Goal: Task Accomplishment & Management: Manage account settings

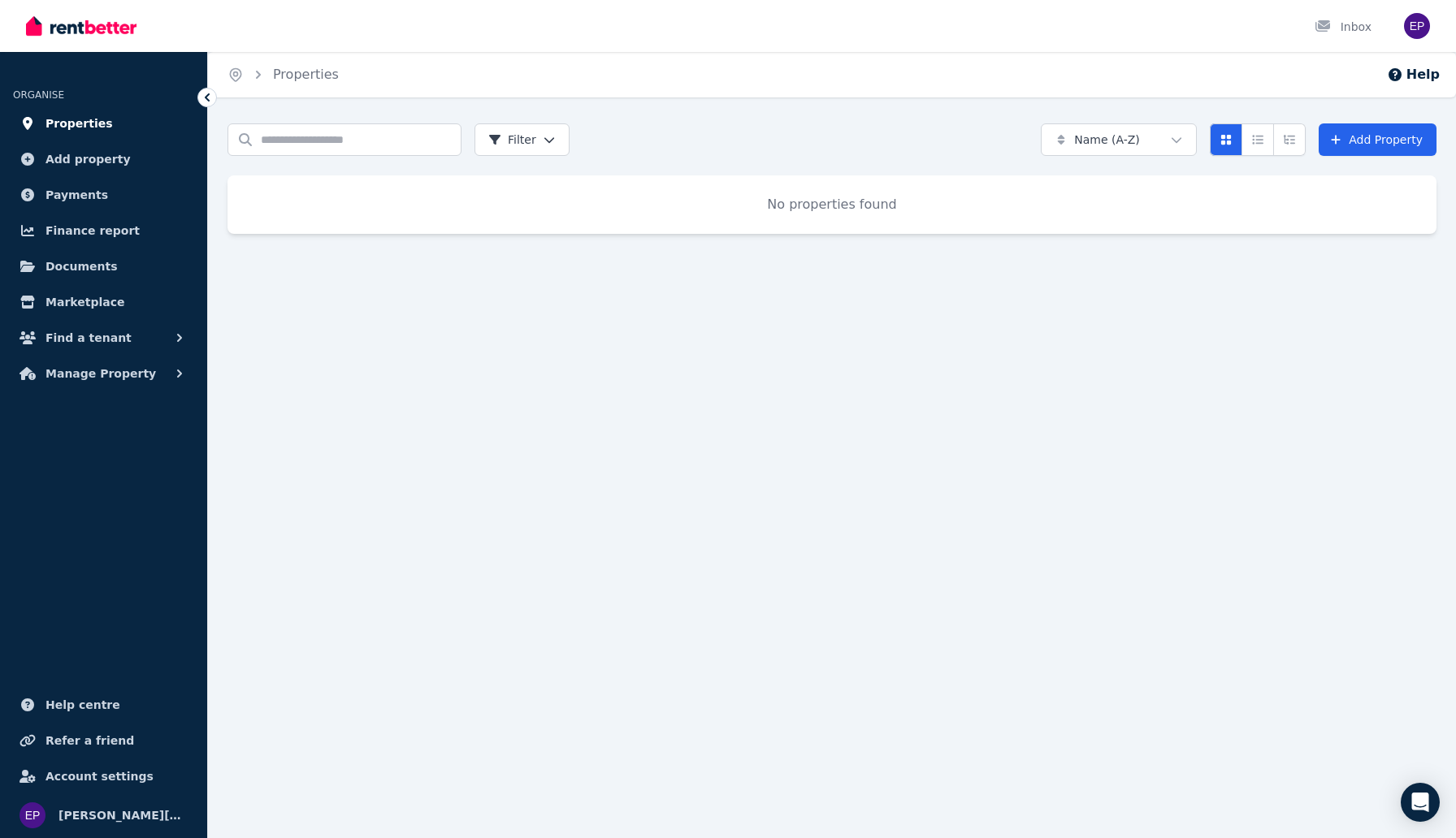
click at [57, 125] on span "Properties" at bounding box center [79, 123] width 67 height 19
click at [84, 195] on span "Payments" at bounding box center [77, 194] width 62 height 19
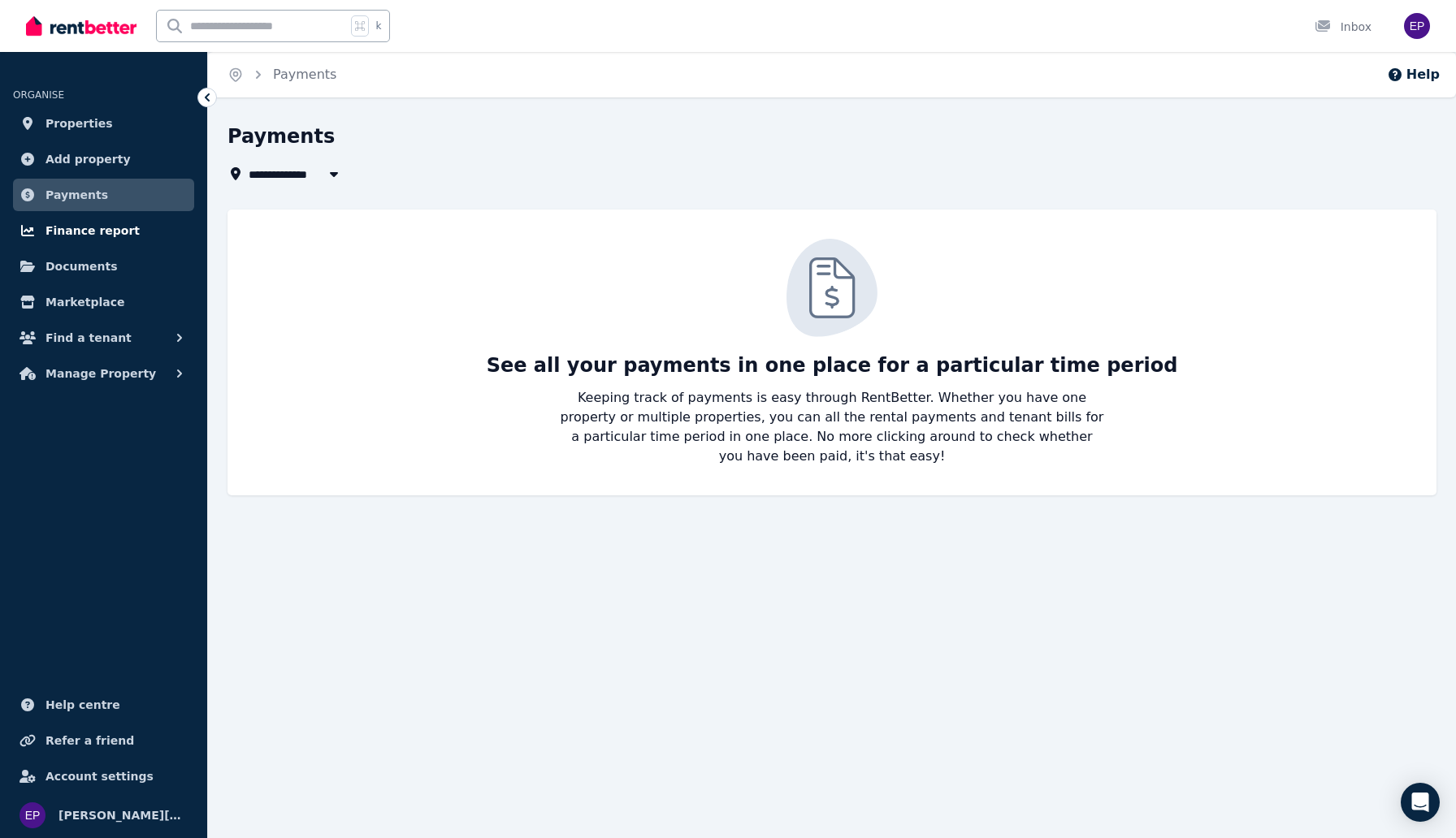
click at [108, 239] on span "Finance report" at bounding box center [93, 231] width 94 height 19
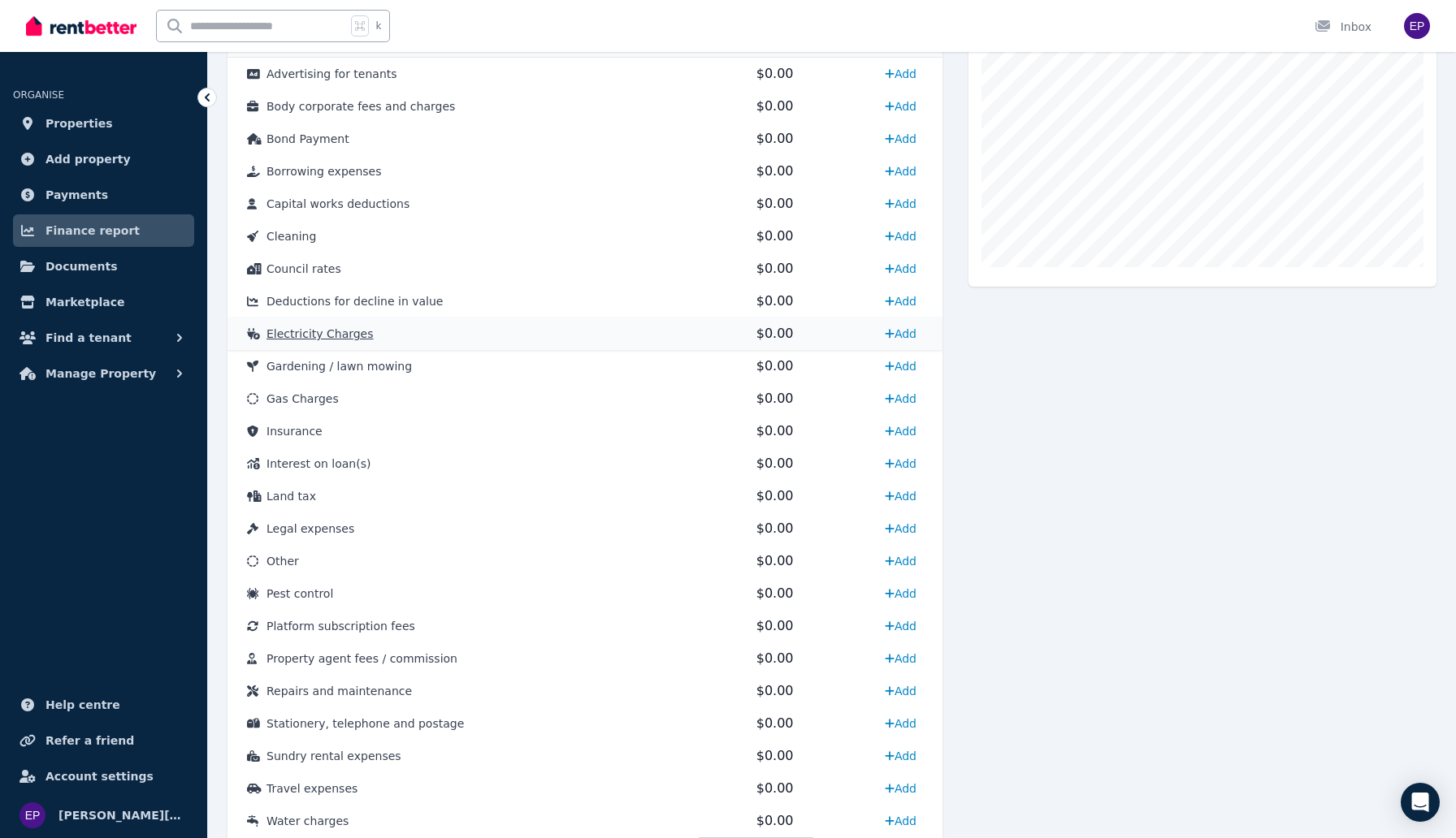
scroll to position [584, 0]
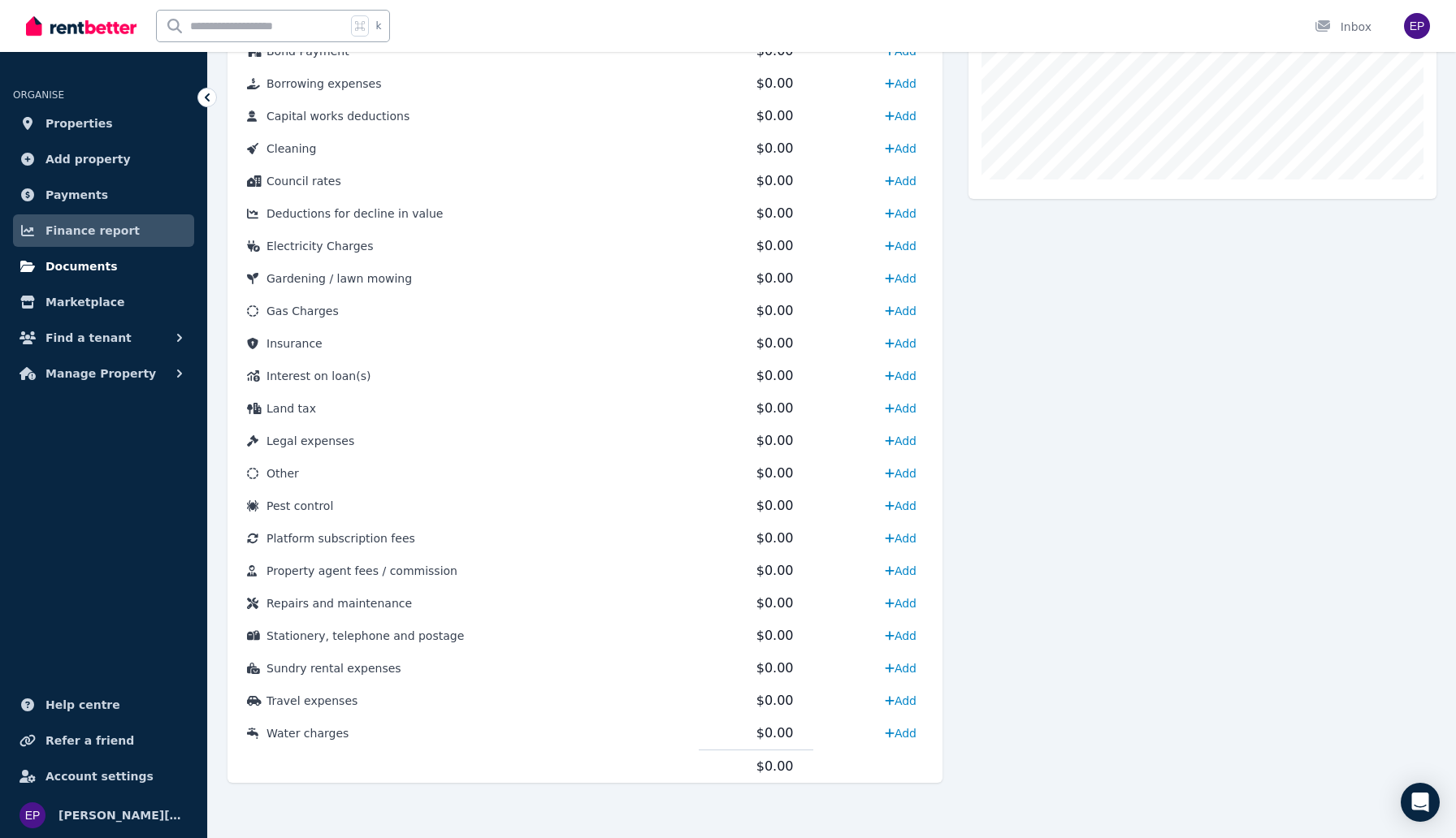
click at [97, 268] on span "Documents" at bounding box center [82, 266] width 72 height 19
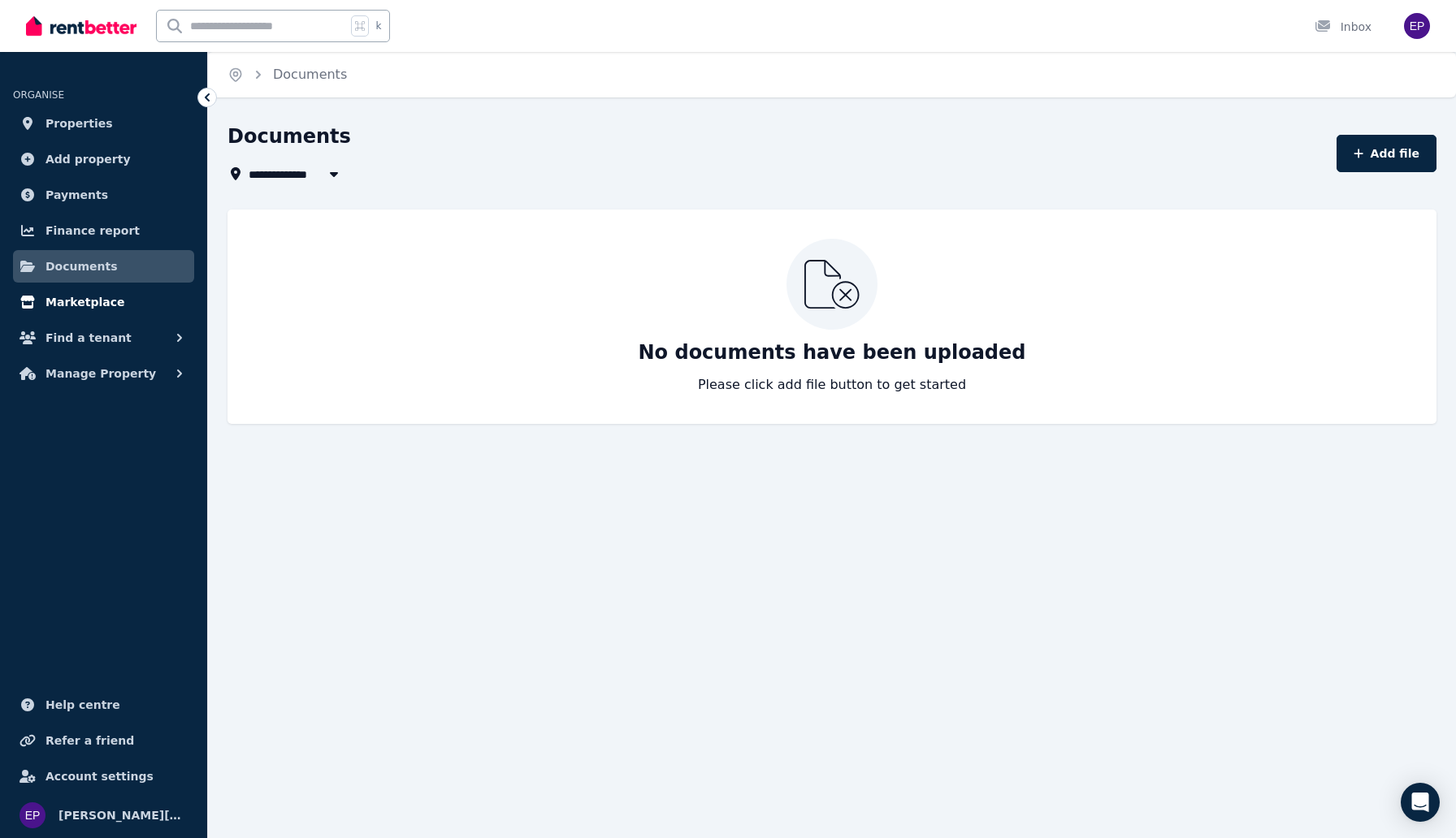
click at [104, 307] on span "Marketplace" at bounding box center [85, 302] width 79 height 19
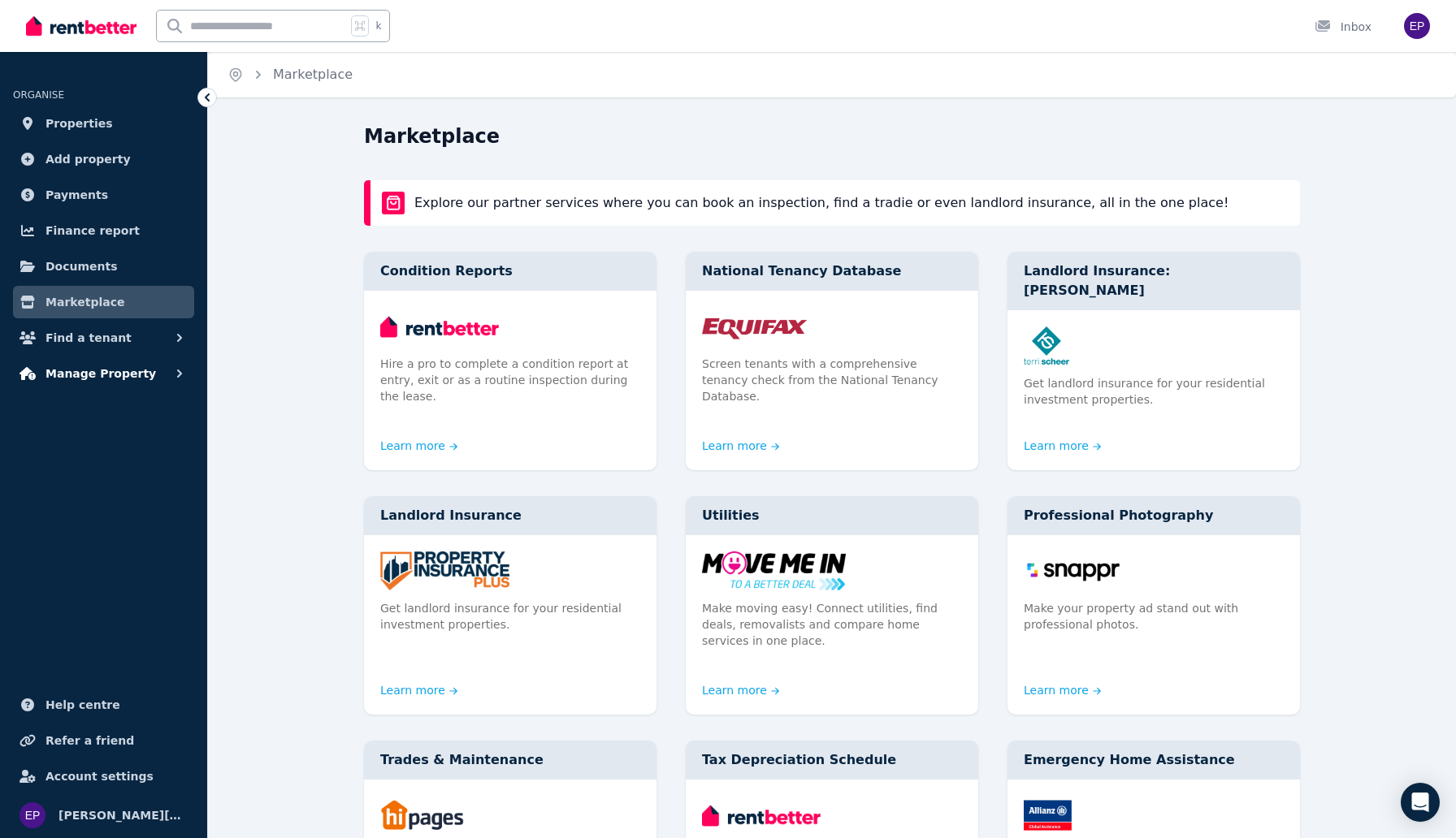
click at [149, 369] on button "Manage Property" at bounding box center [103, 374] width 181 height 33
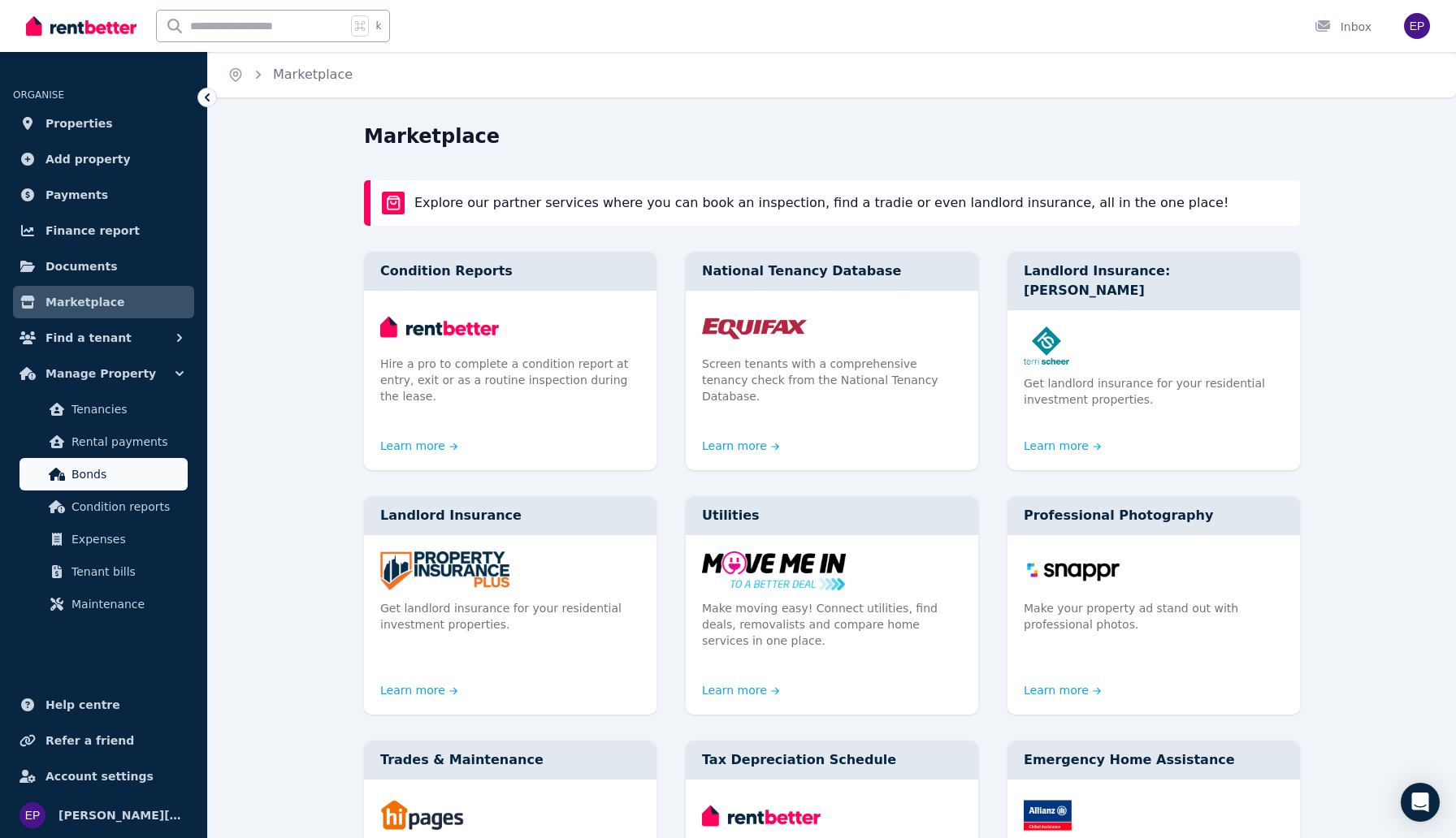
click at [122, 475] on span "Bonds" at bounding box center [126, 474] width 109 height 19
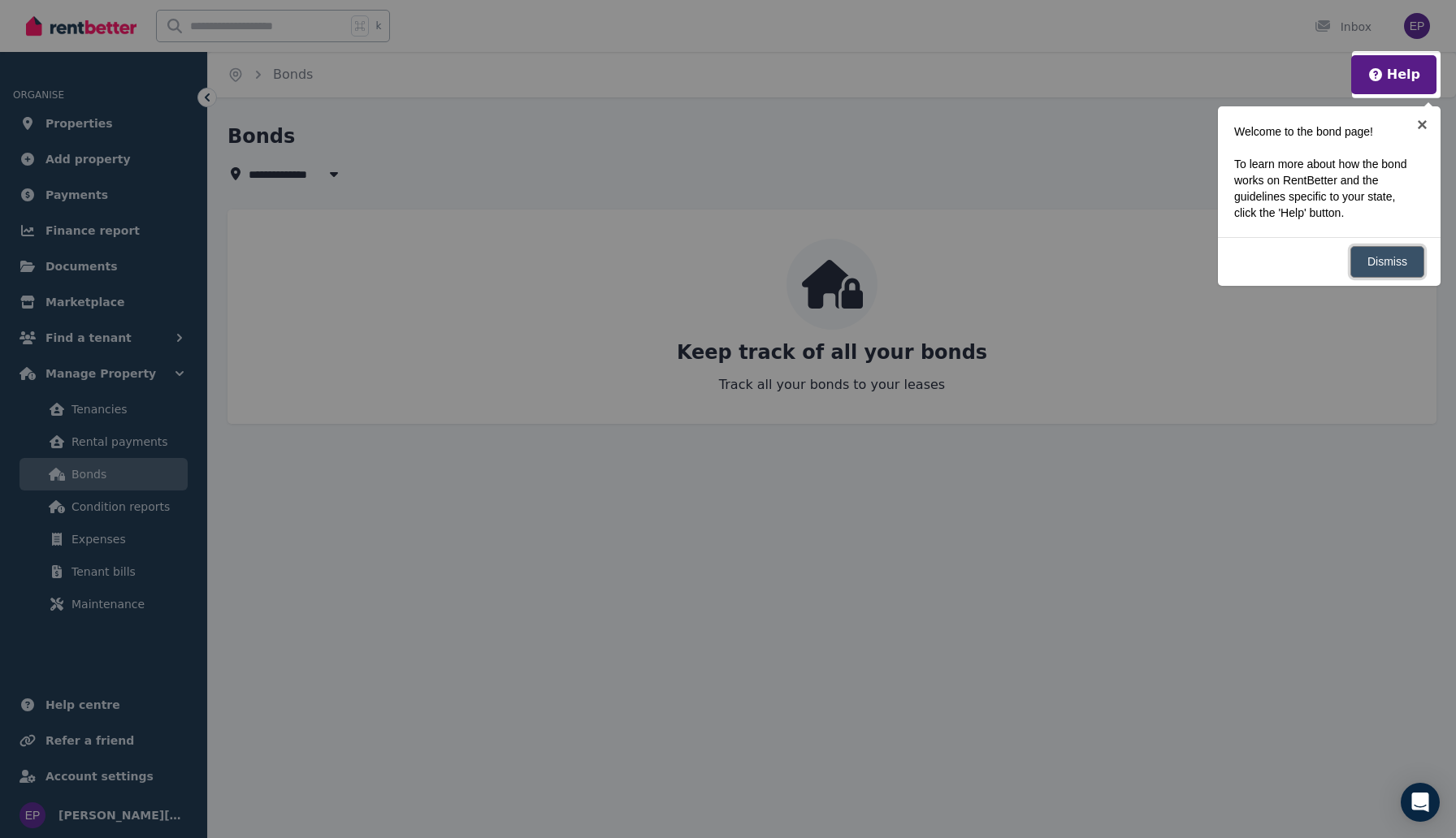
click at [1384, 252] on link "Dismiss" at bounding box center [1388, 263] width 74 height 32
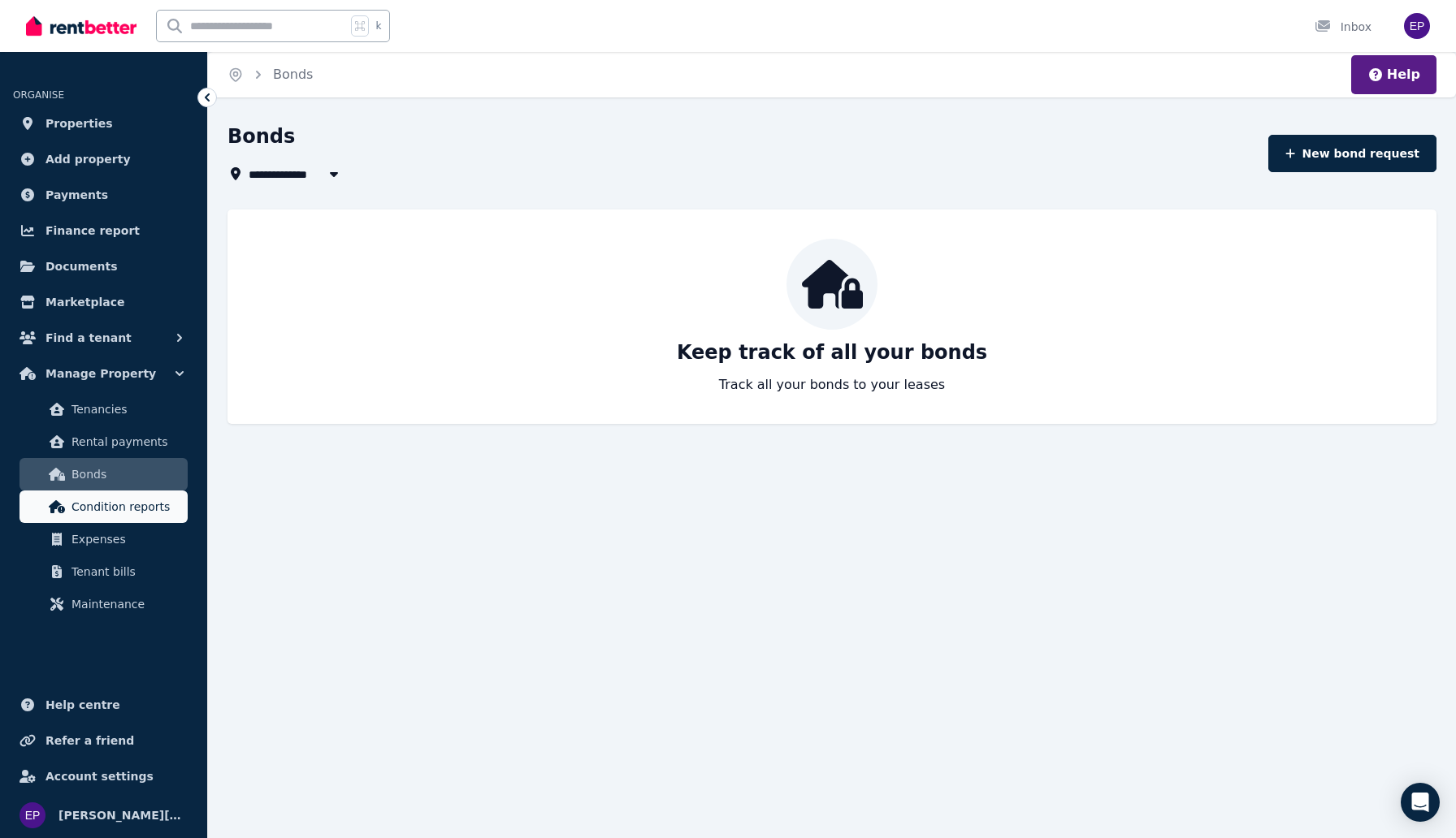
click at [135, 507] on span "Condition reports" at bounding box center [126, 507] width 109 height 19
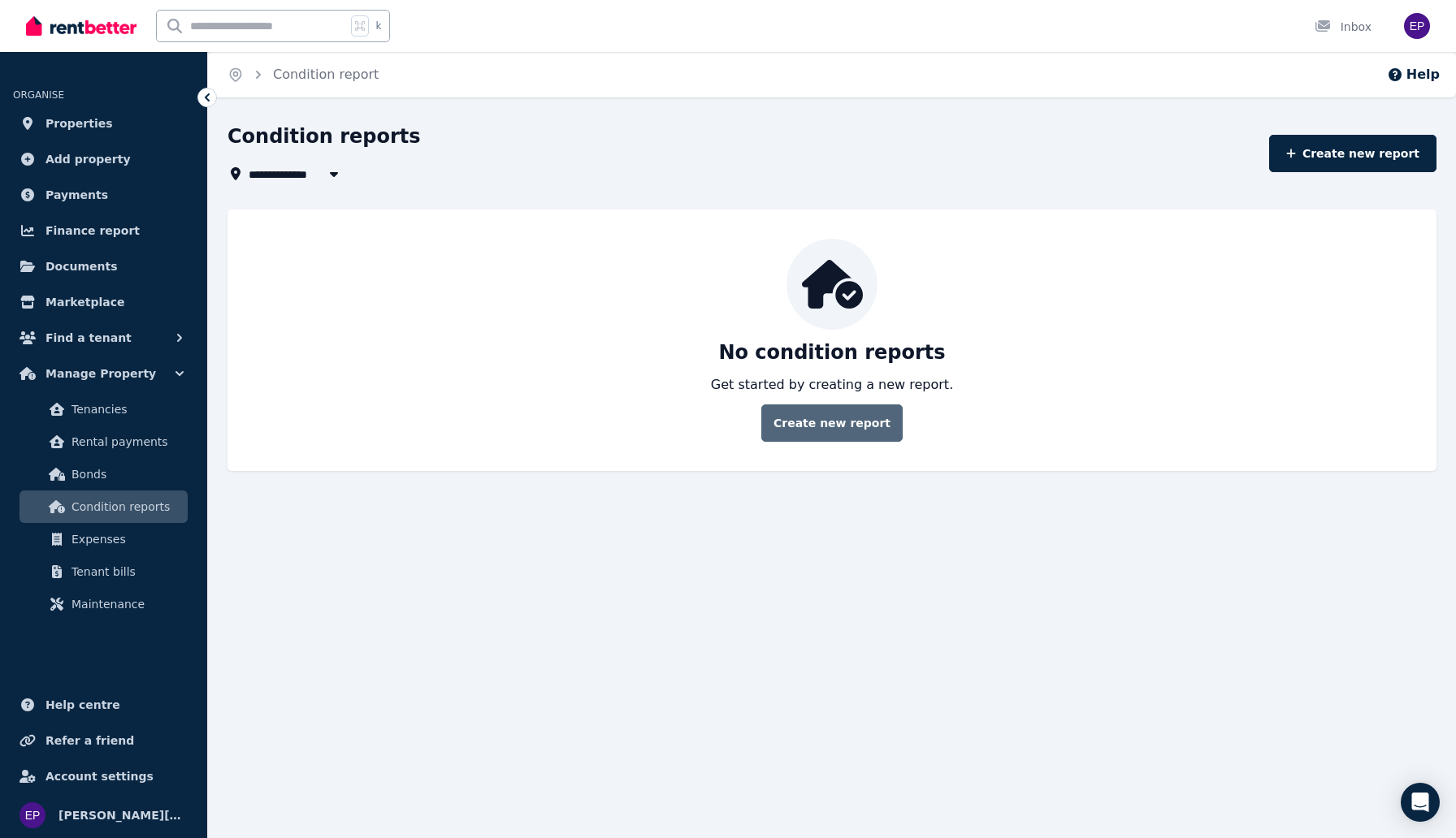
click at [837, 419] on link "Create new report" at bounding box center [832, 423] width 141 height 37
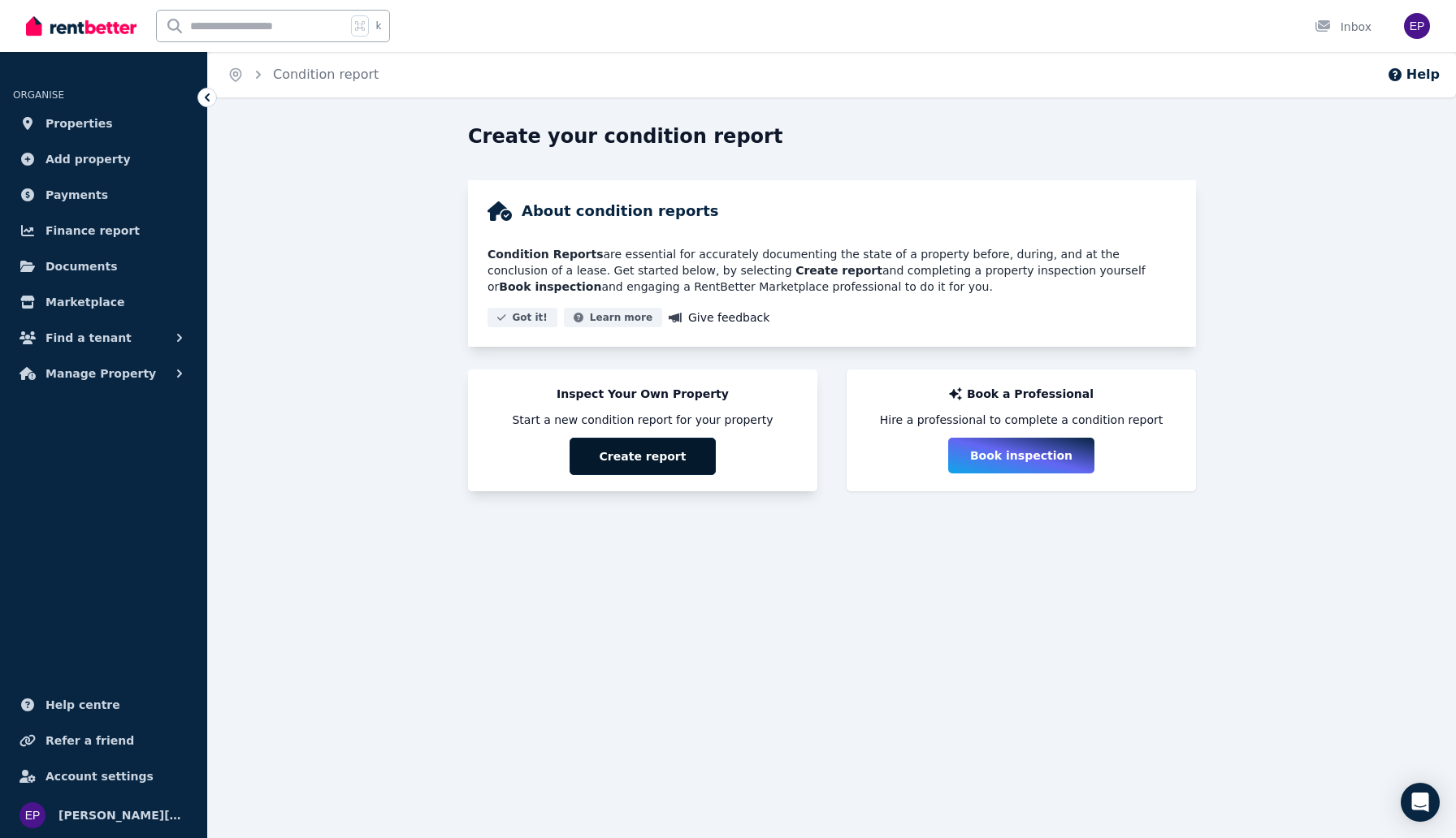
click at [697, 455] on button "Create report" at bounding box center [643, 456] width 146 height 37
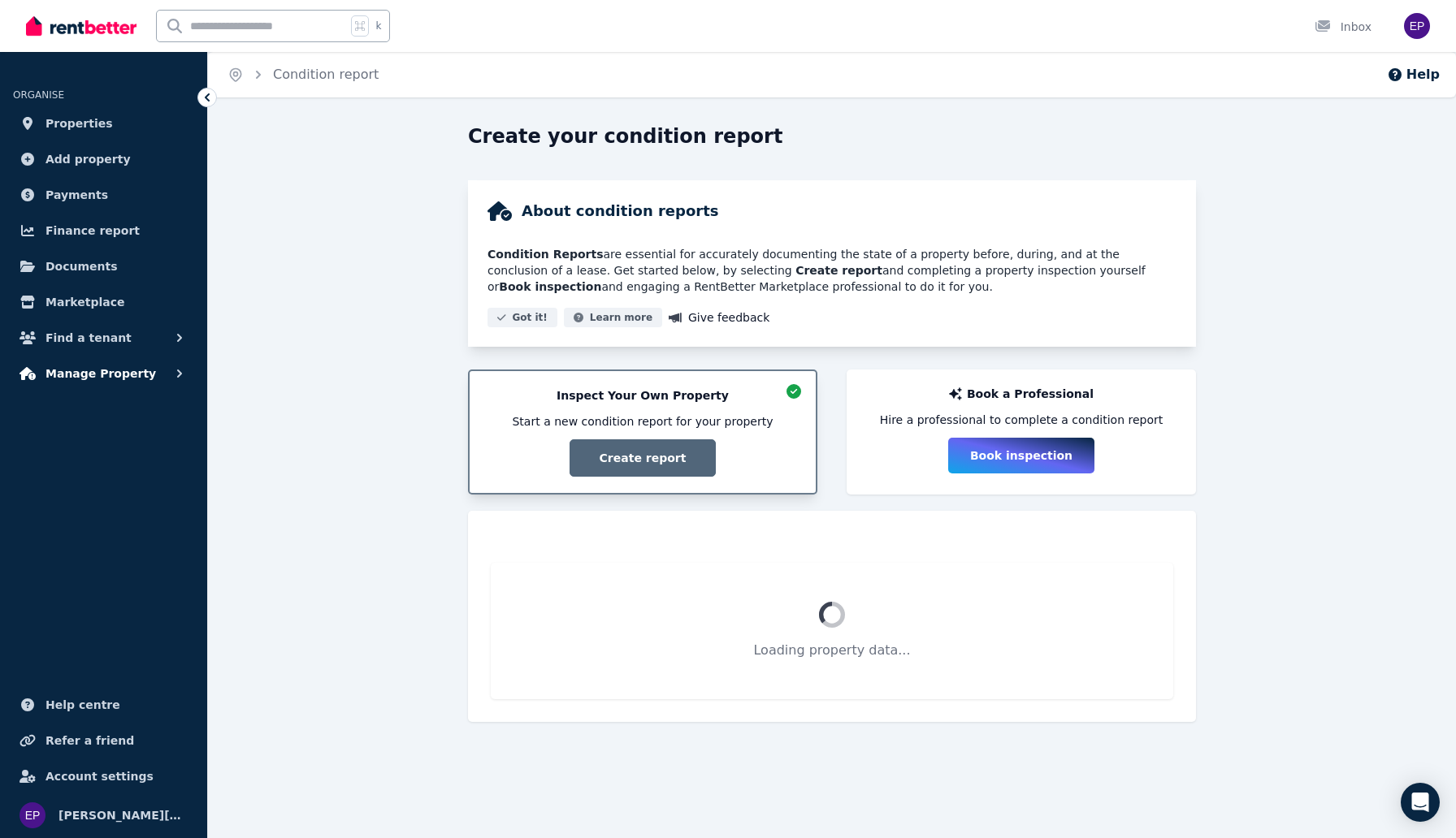
click at [121, 367] on span "Manage Property" at bounding box center [100, 374] width 110 height 19
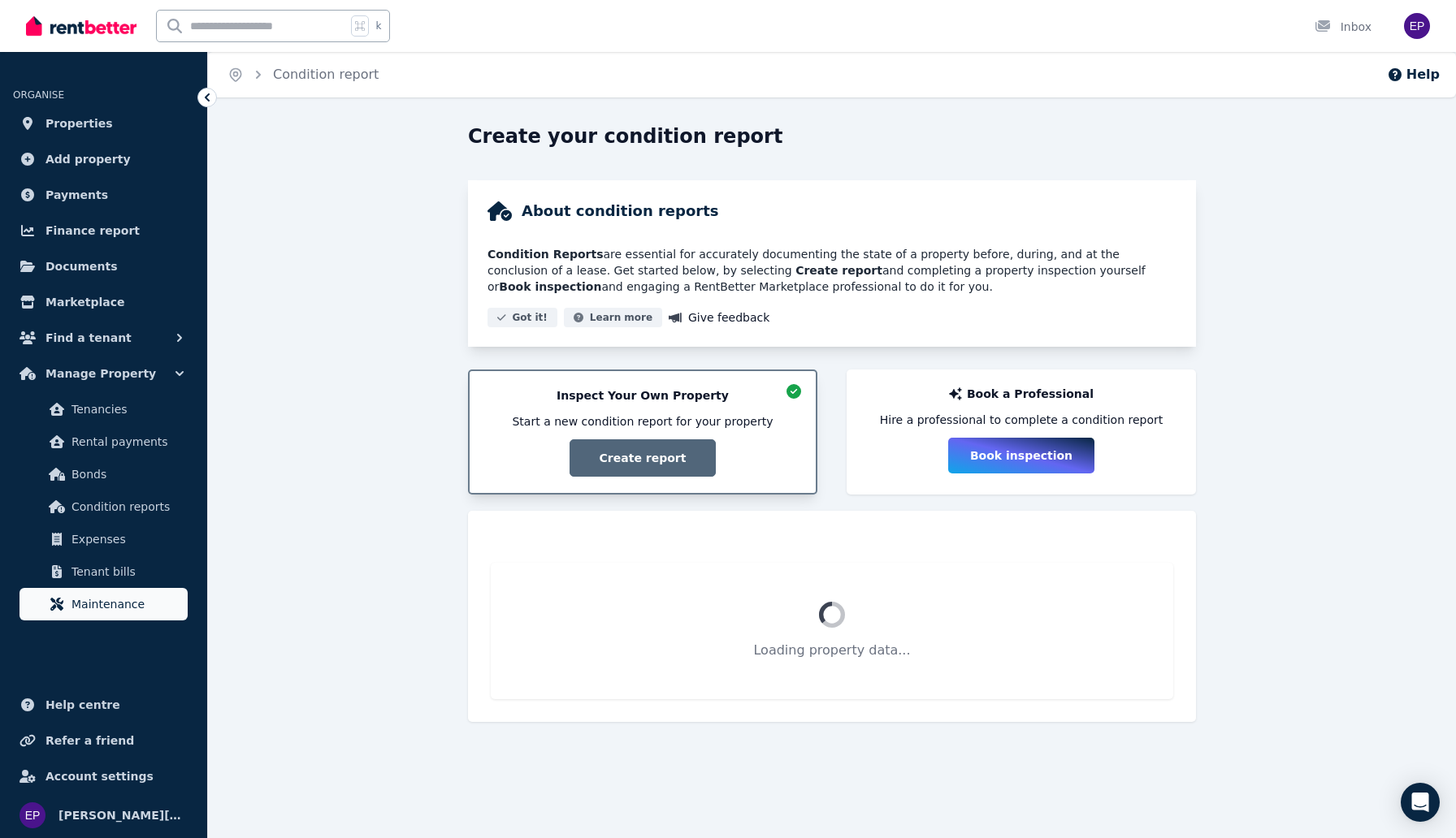
click at [123, 607] on span "Maintenance" at bounding box center [126, 604] width 109 height 19
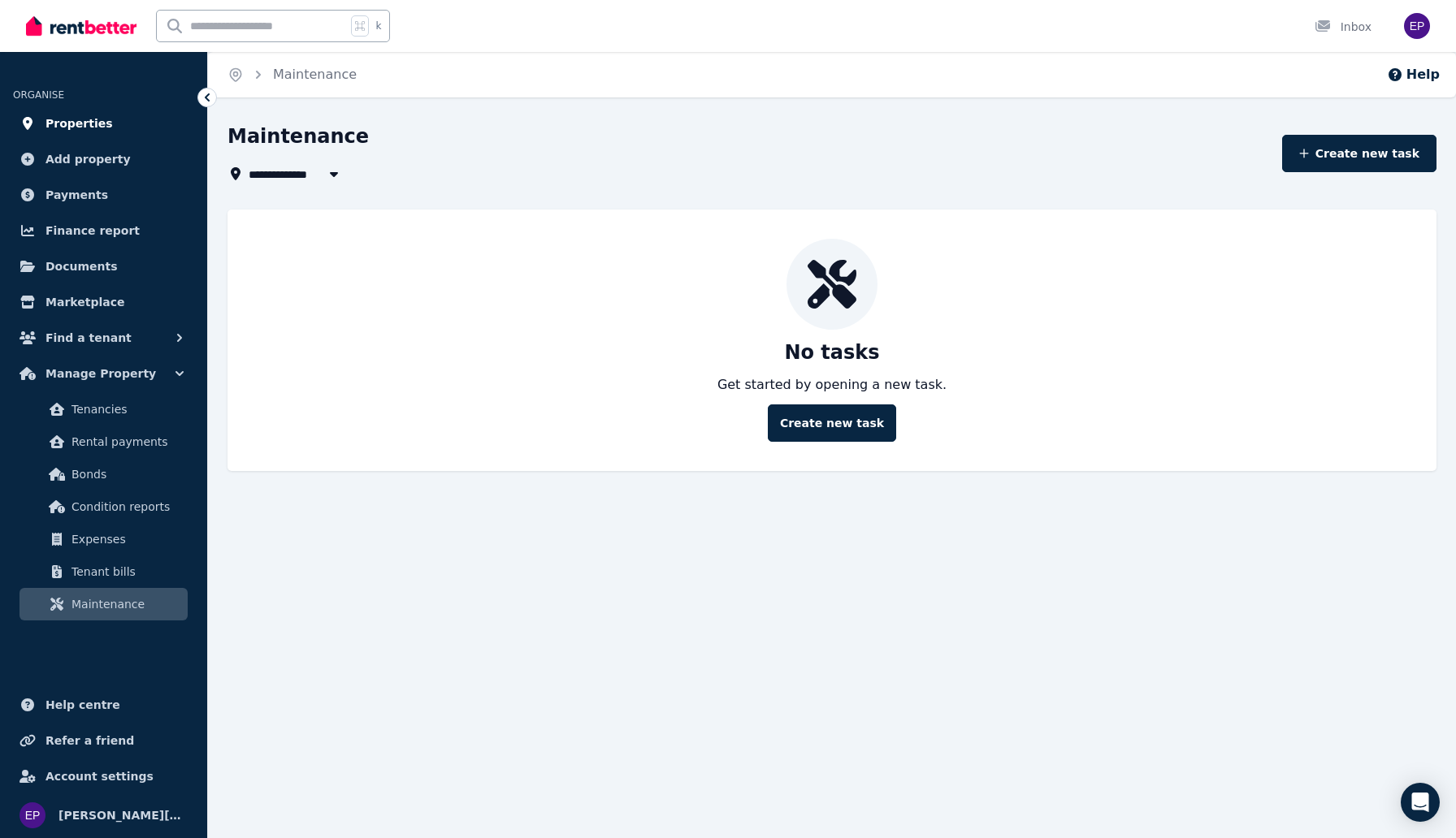
click at [104, 117] on link "Properties" at bounding box center [103, 123] width 181 height 33
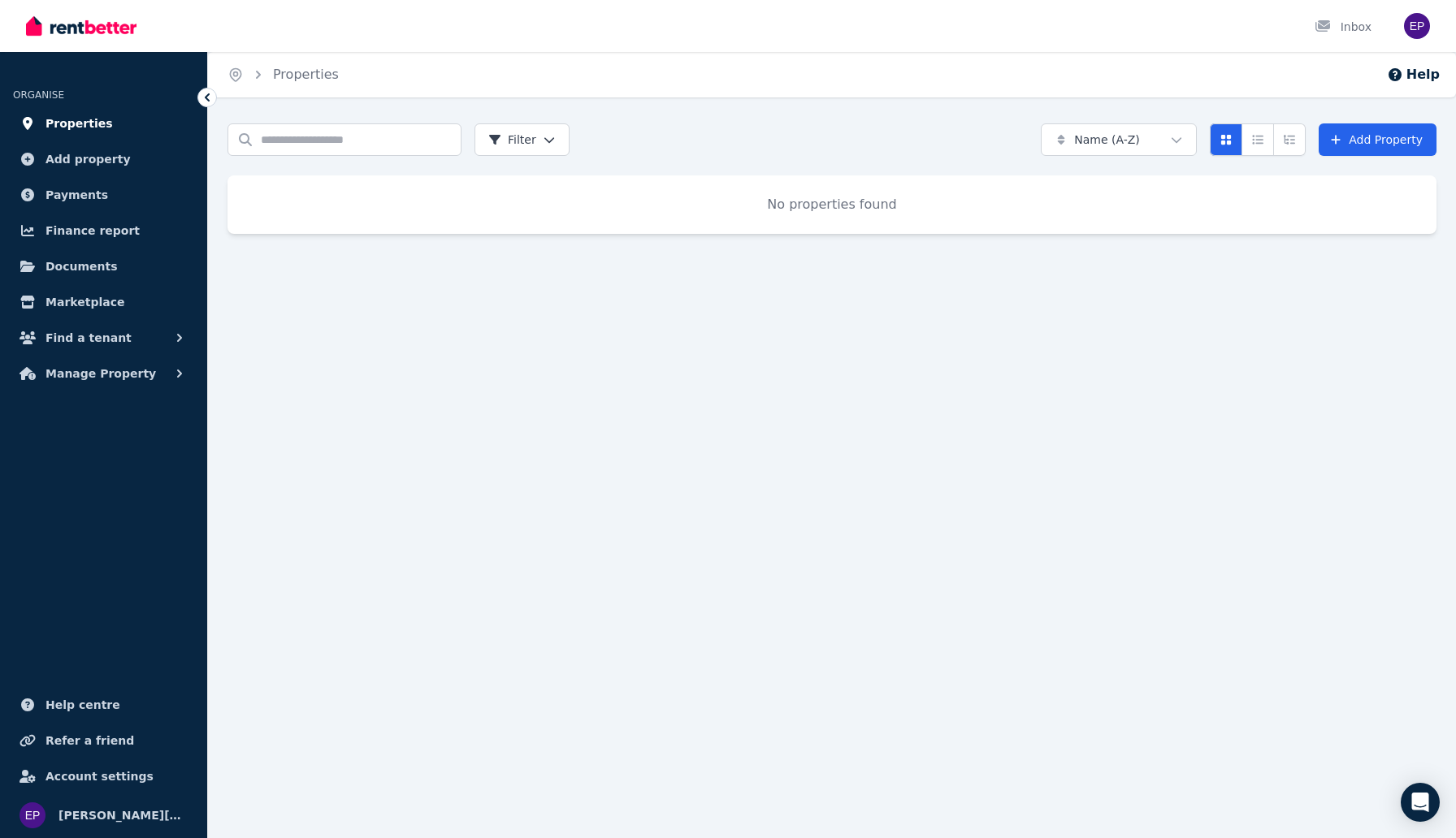
click at [157, 116] on link "Properties" at bounding box center [103, 123] width 181 height 33
click at [1376, 135] on link "Add Property" at bounding box center [1378, 140] width 118 height 33
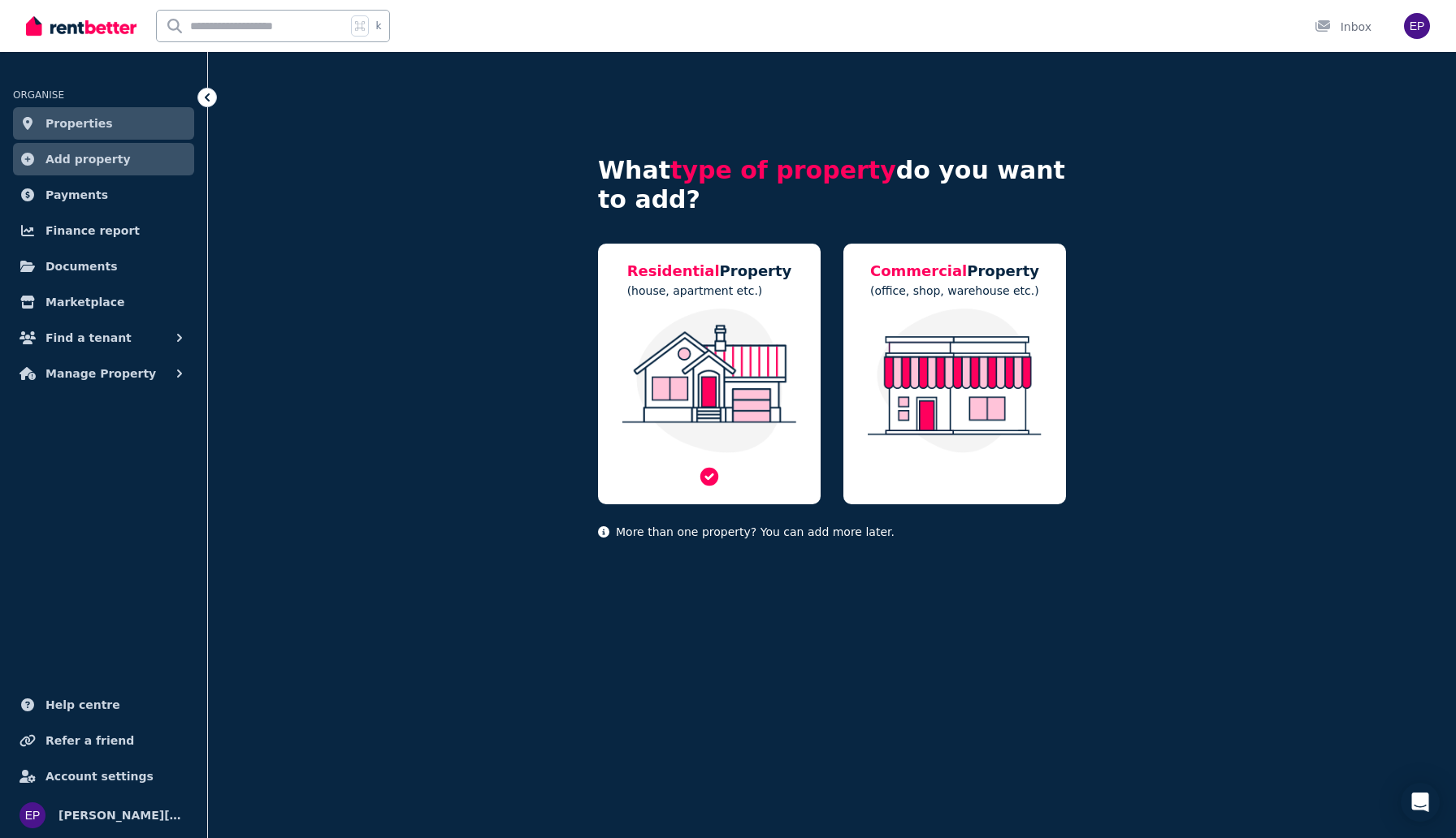
click at [791, 338] on img at bounding box center [709, 381] width 190 height 145
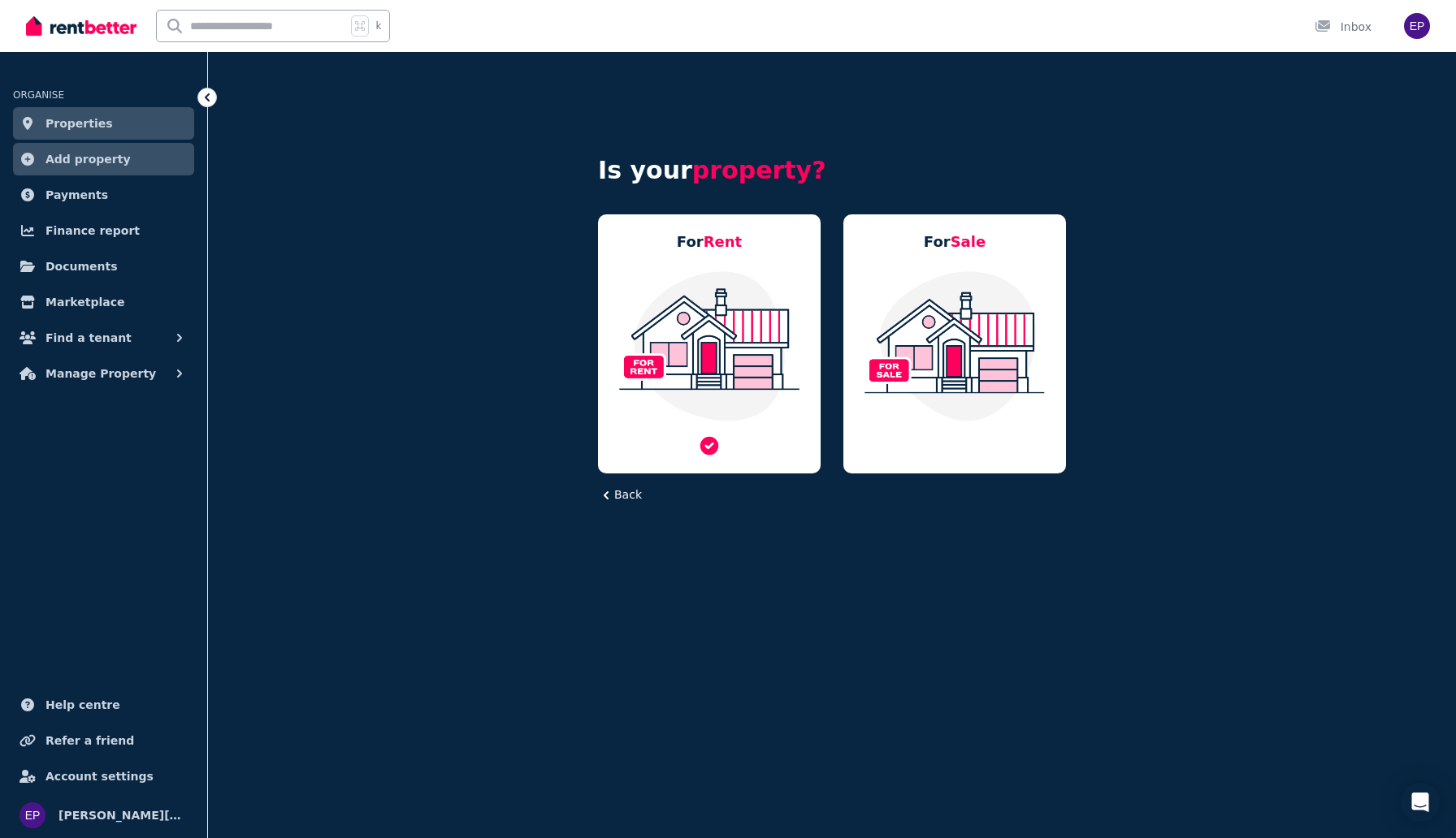
click at [769, 331] on img at bounding box center [709, 347] width 190 height 153
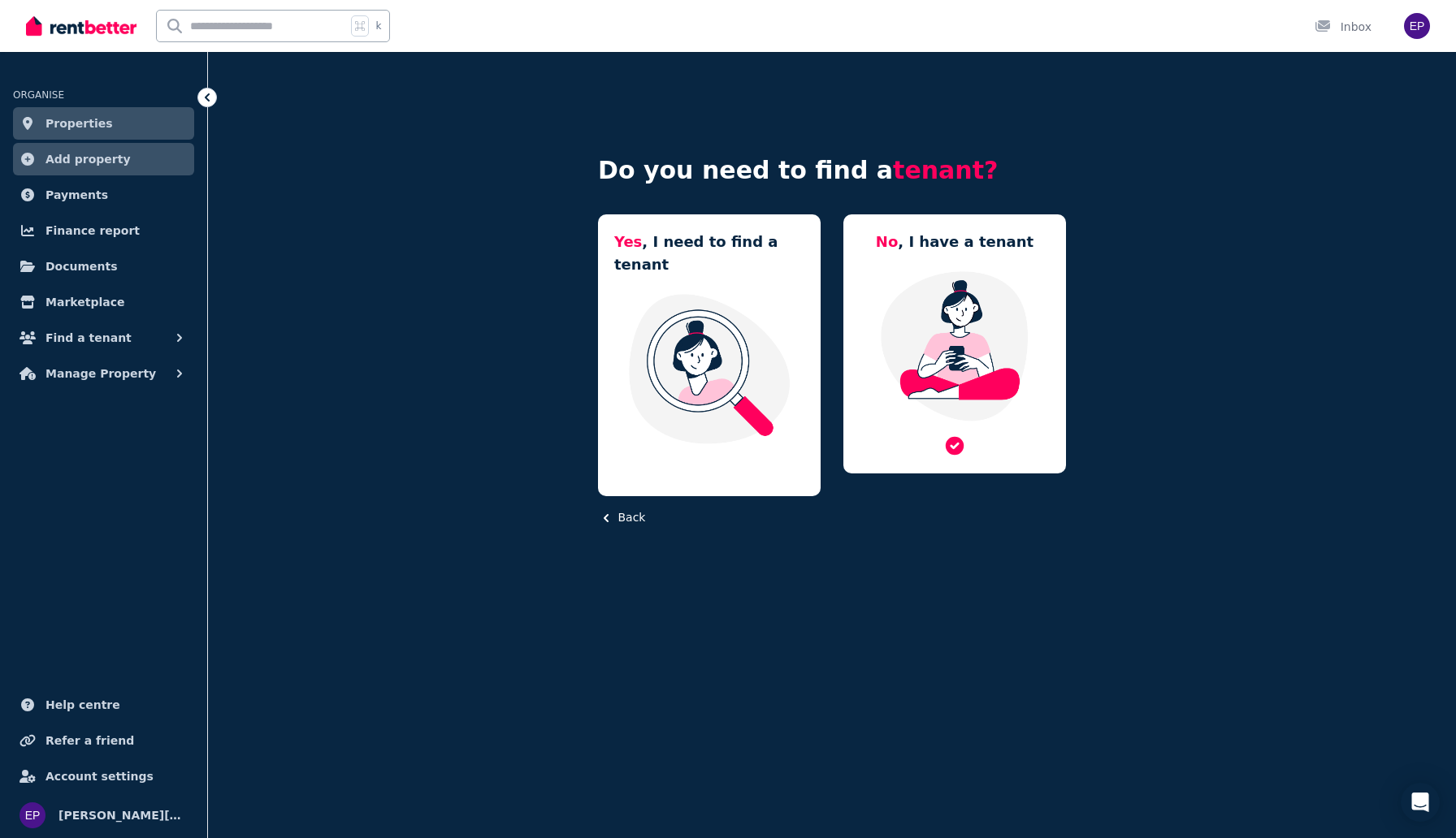
click at [968, 321] on img at bounding box center [955, 347] width 190 height 153
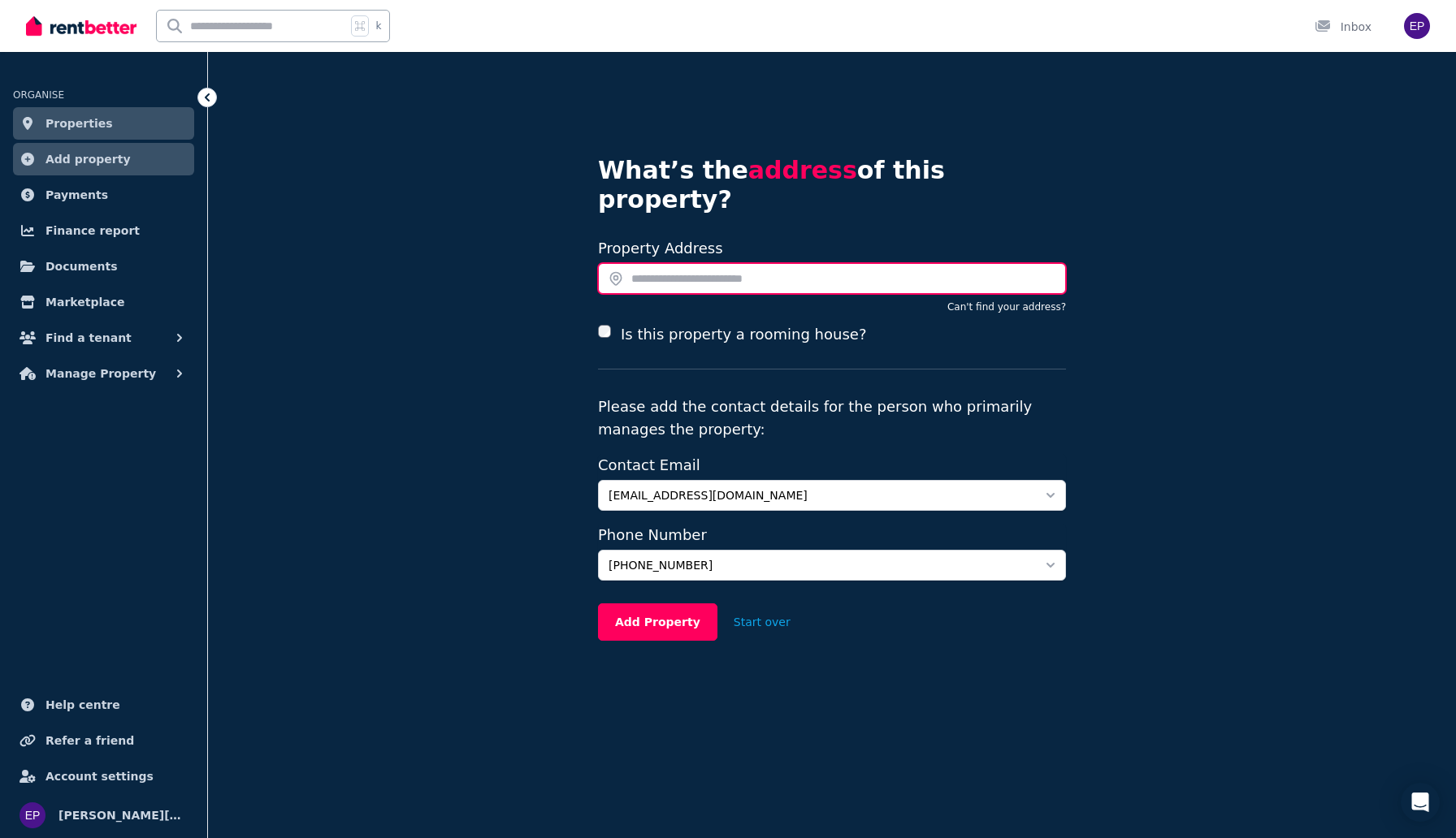
click at [716, 263] on input "text" at bounding box center [832, 278] width 468 height 31
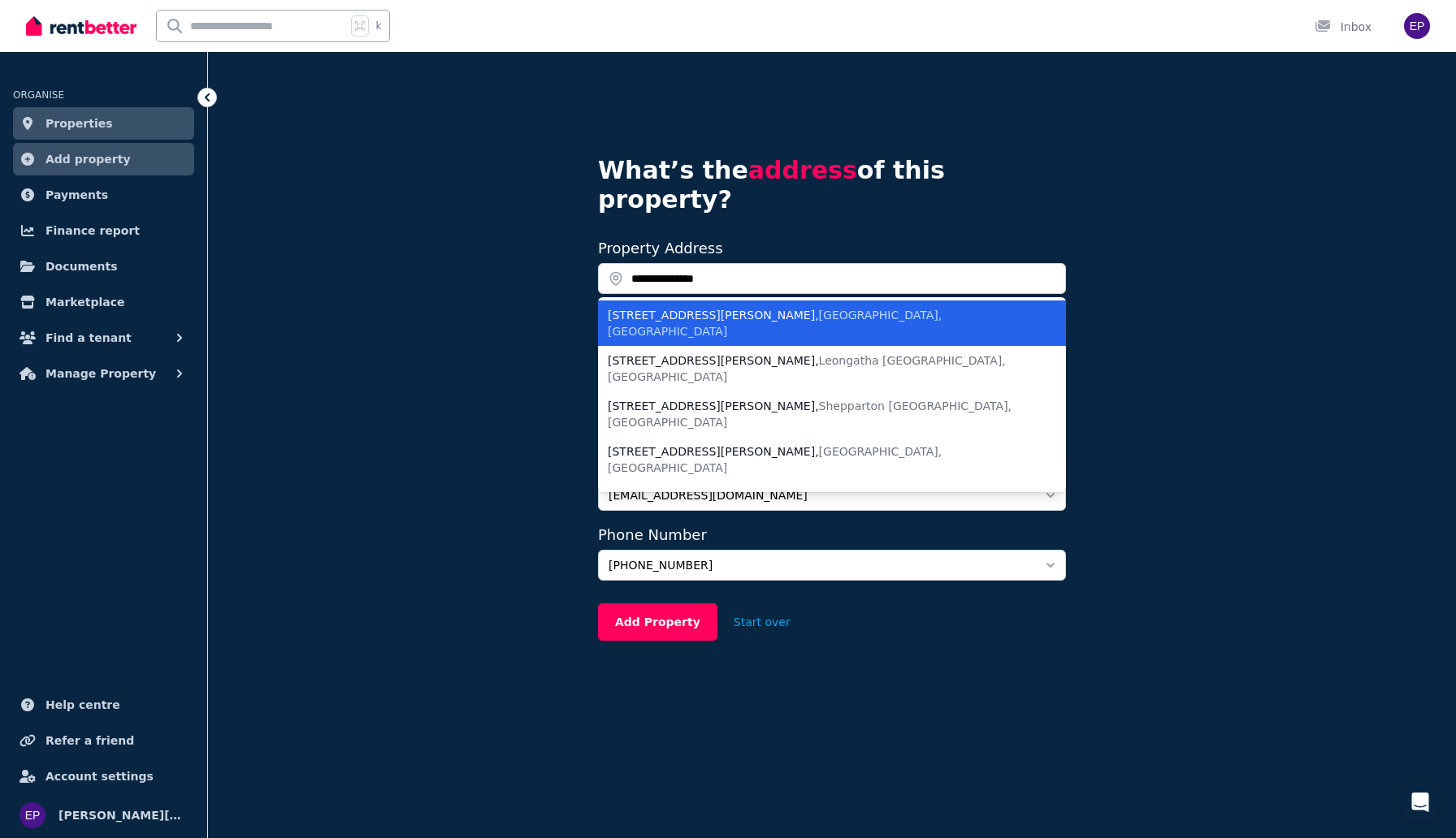
click at [728, 309] on span "Keilor East VIC, Australia" at bounding box center [774, 323] width 334 height 29
type input "**********"
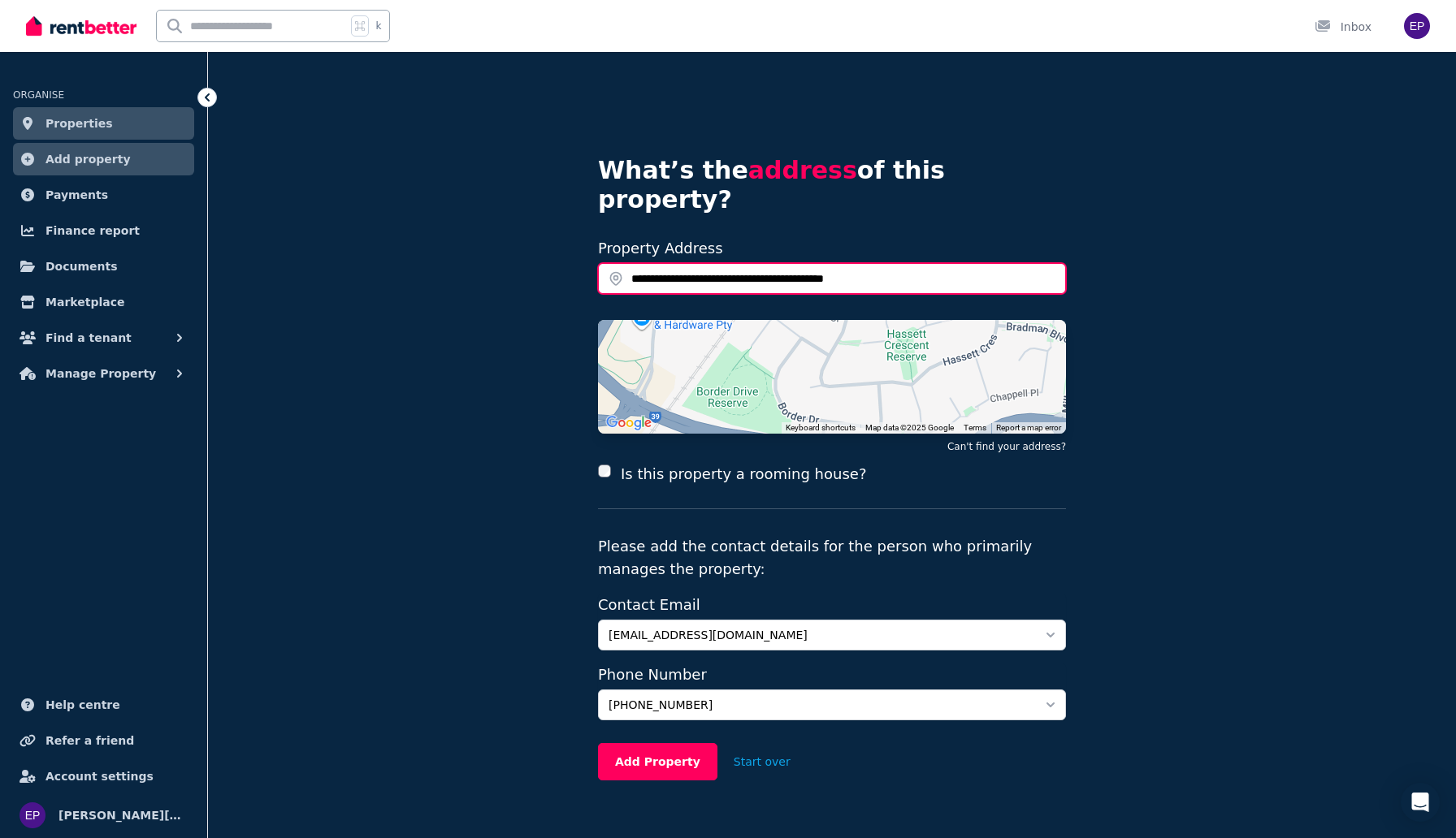
scroll to position [4, 0]
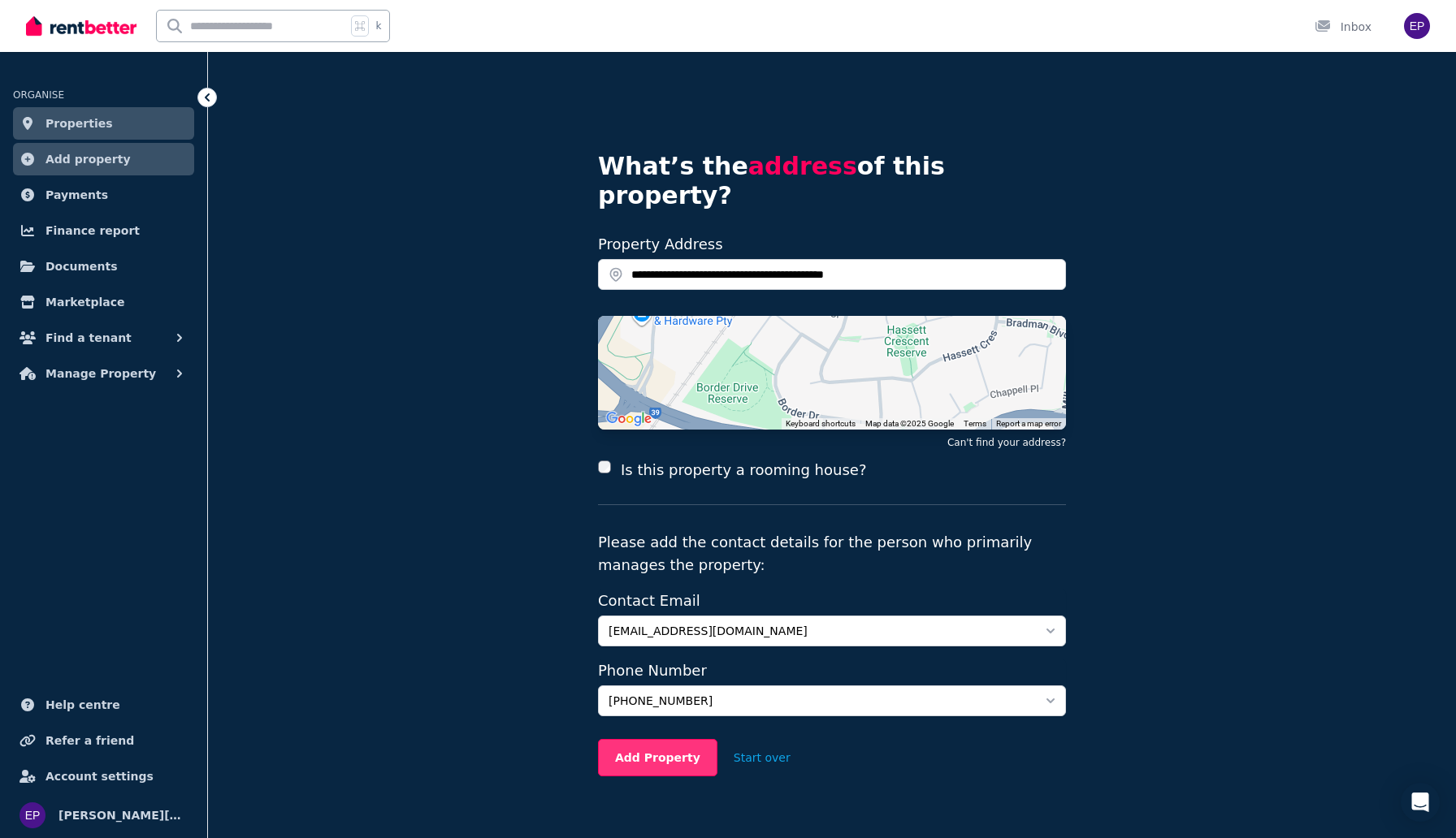
click at [624, 744] on button "Add Property" at bounding box center [658, 758] width 120 height 37
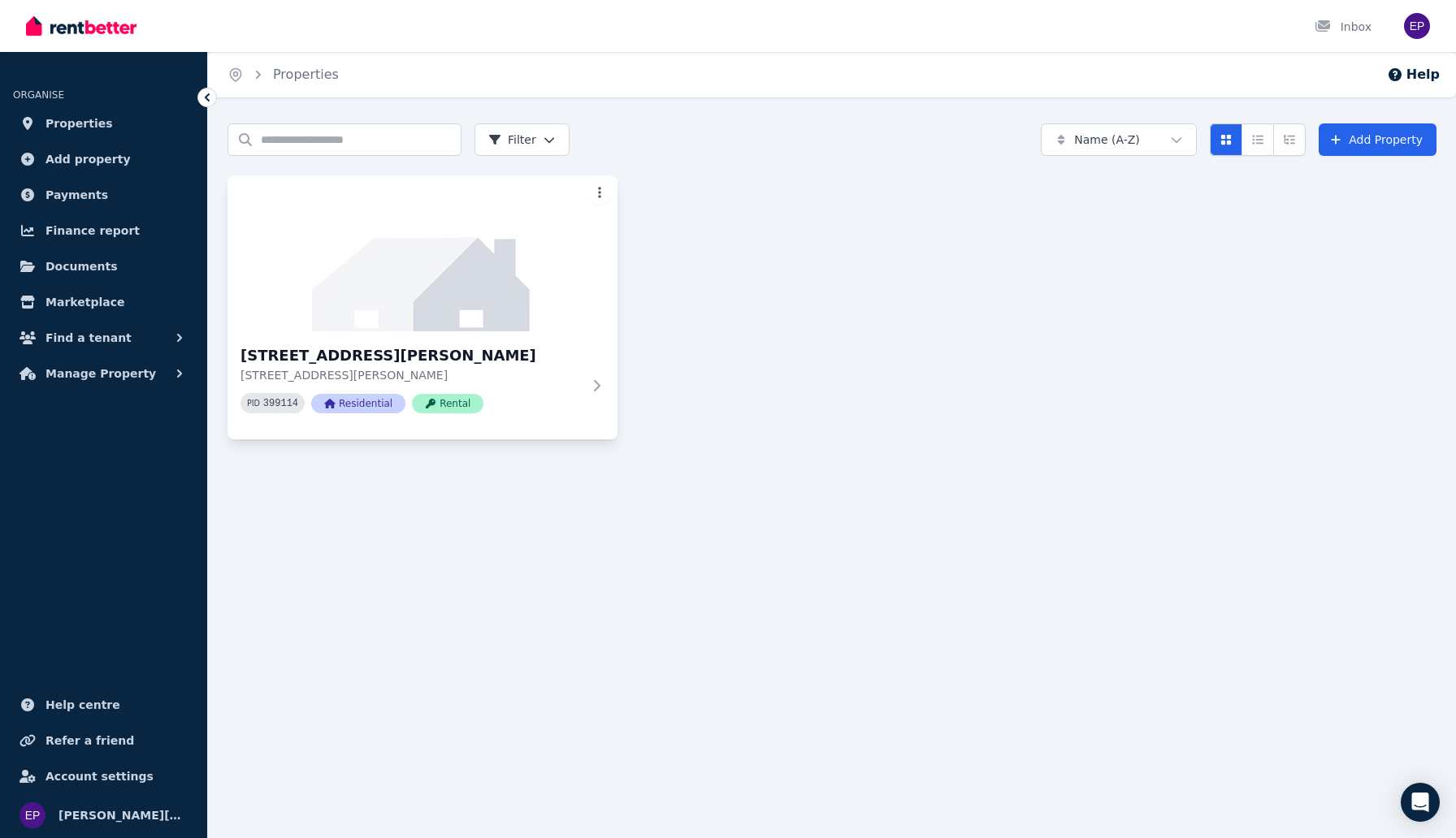
click at [592, 188] on html "Open main menu Inbox Open user menu ORGANISE Properties Add property Payments F…" at bounding box center [728, 419] width 1456 height 838
click at [553, 377] on div "Update photo" at bounding box center [534, 377] width 150 height 23
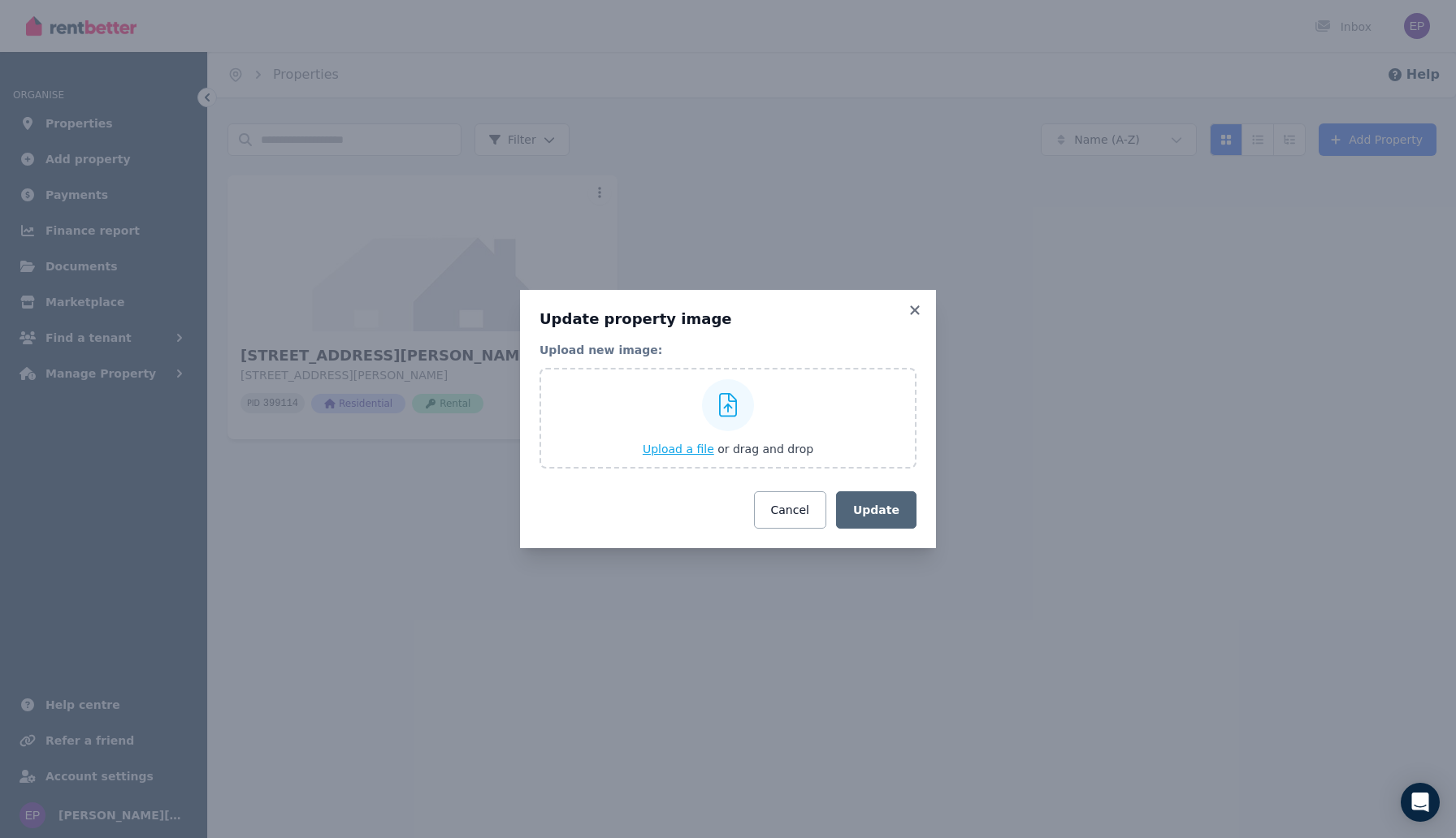
click at [697, 449] on span "Upload a file" at bounding box center [678, 448] width 72 height 13
click at [690, 460] on div "Upload a file or drag and drop" at bounding box center [728, 418] width 171 height 98
click at [0, 0] on input "Upload a file or drag and drop" at bounding box center [0, 0] width 0 height 0
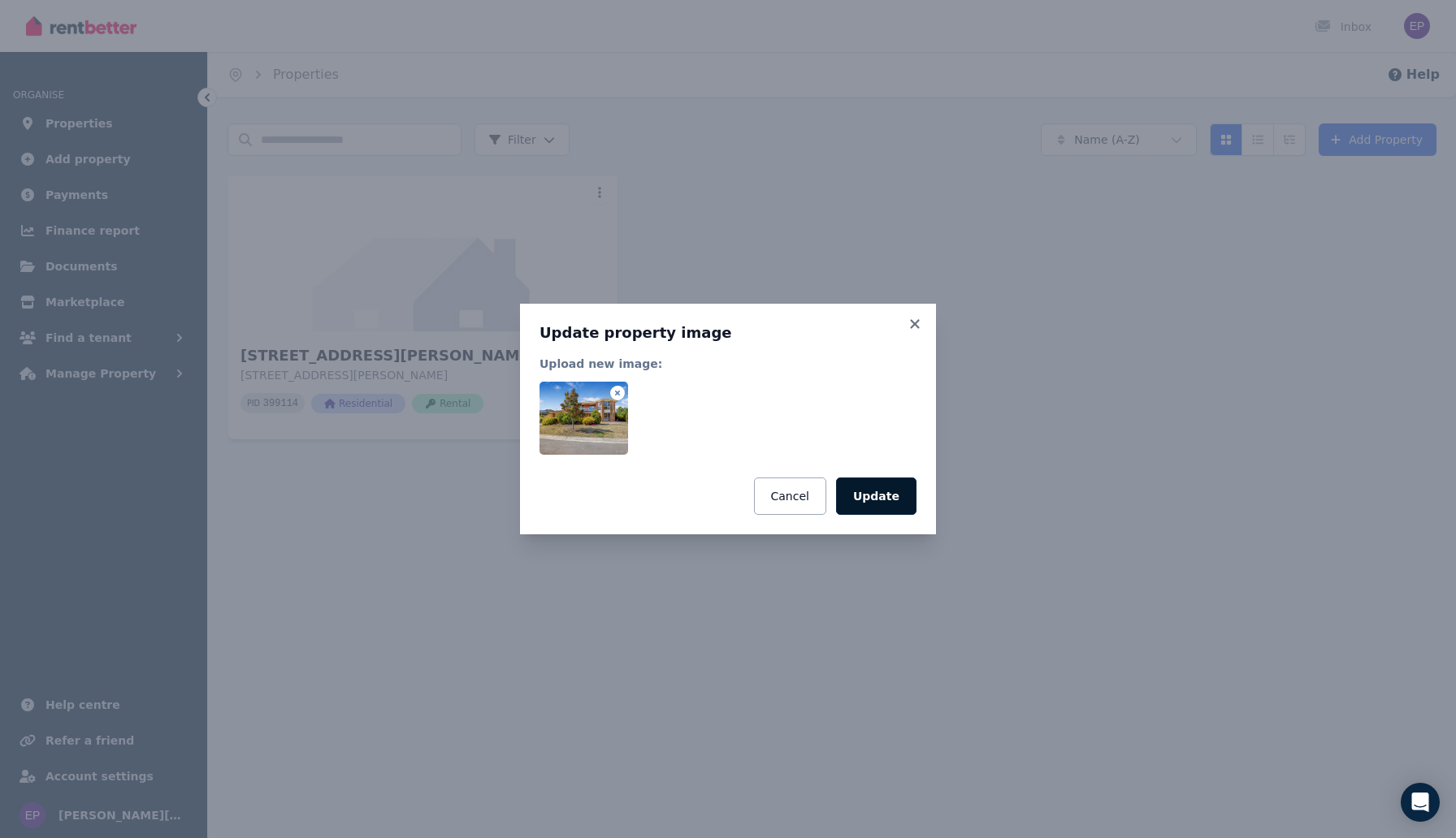
click at [891, 495] on button "Update" at bounding box center [877, 496] width 81 height 37
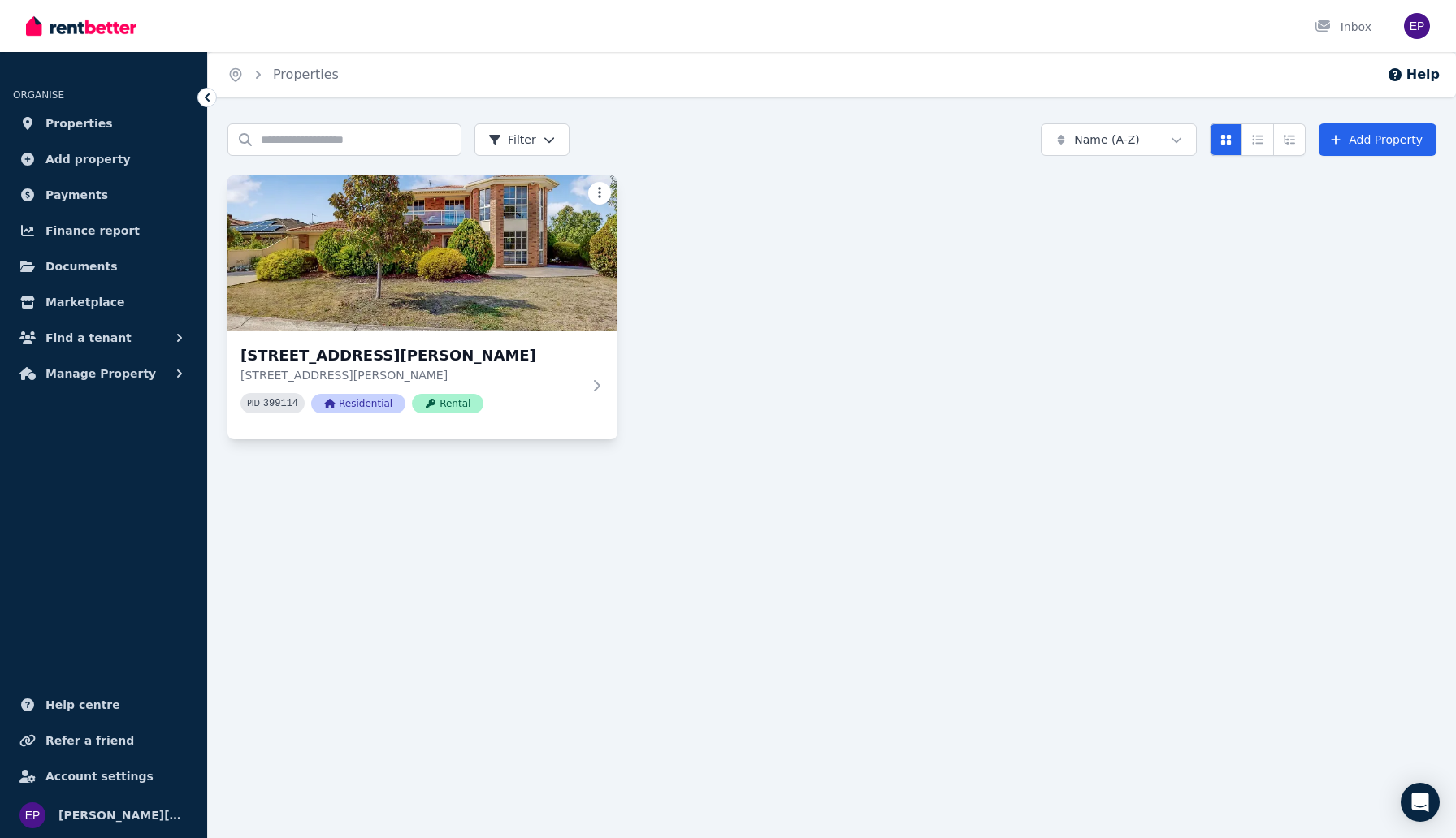
click at [602, 186] on html "Open main menu Inbox Open user menu ORGANISE Properties Add property Payments F…" at bounding box center [728, 419] width 1456 height 838
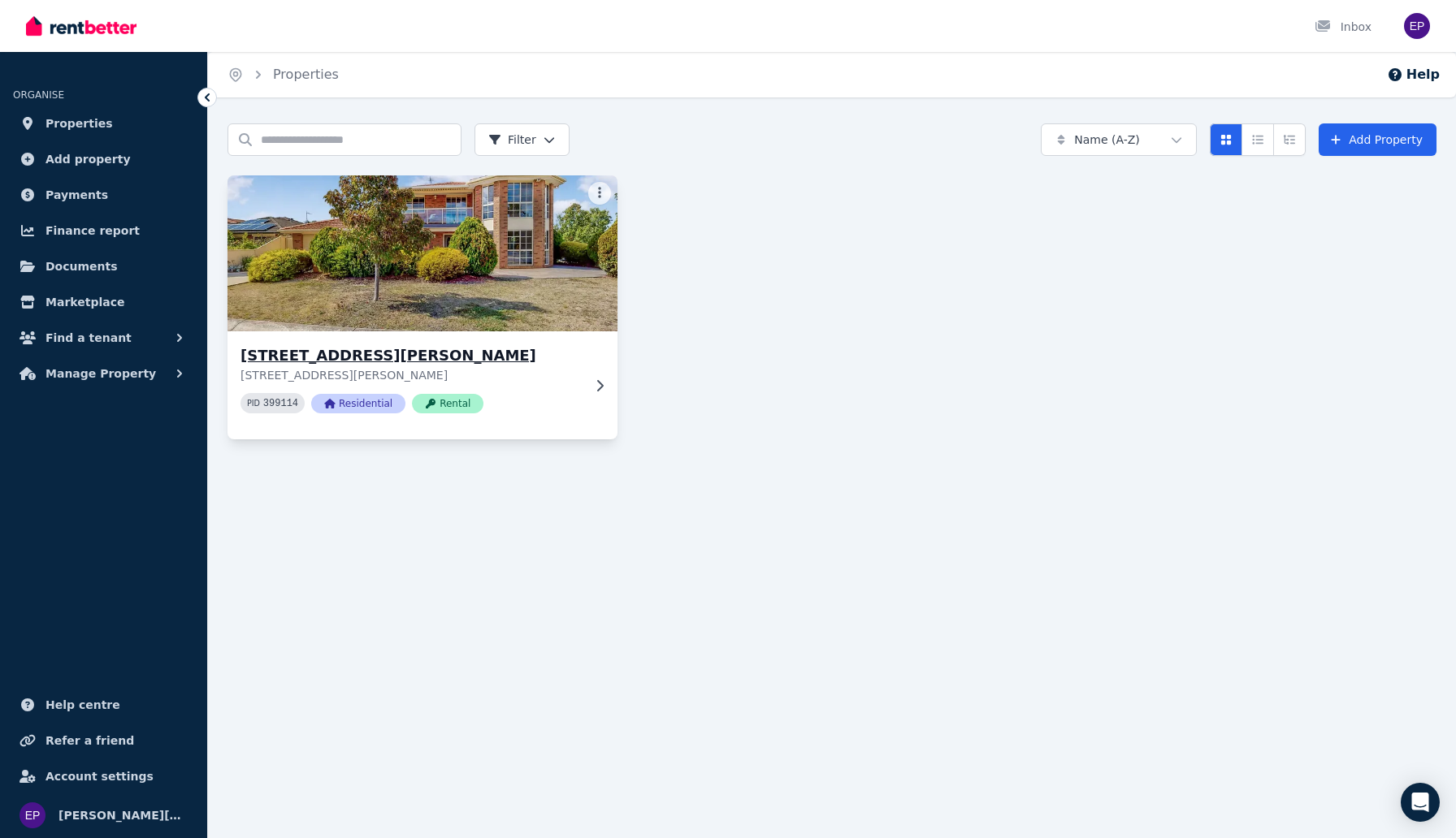
click at [410, 356] on h3 "[STREET_ADDRESS][PERSON_NAME]" at bounding box center [412, 355] width 342 height 23
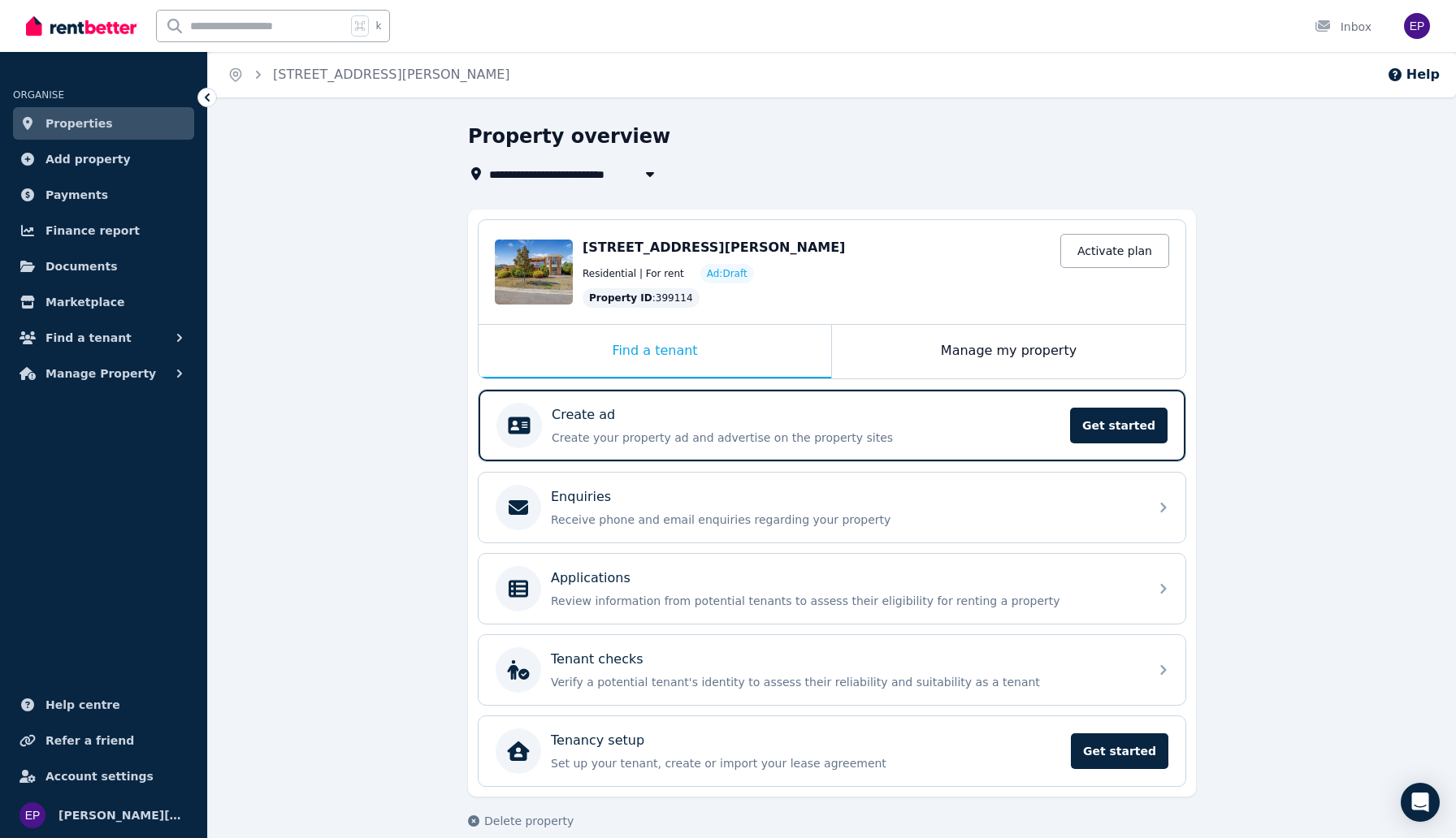
scroll to position [20, 0]
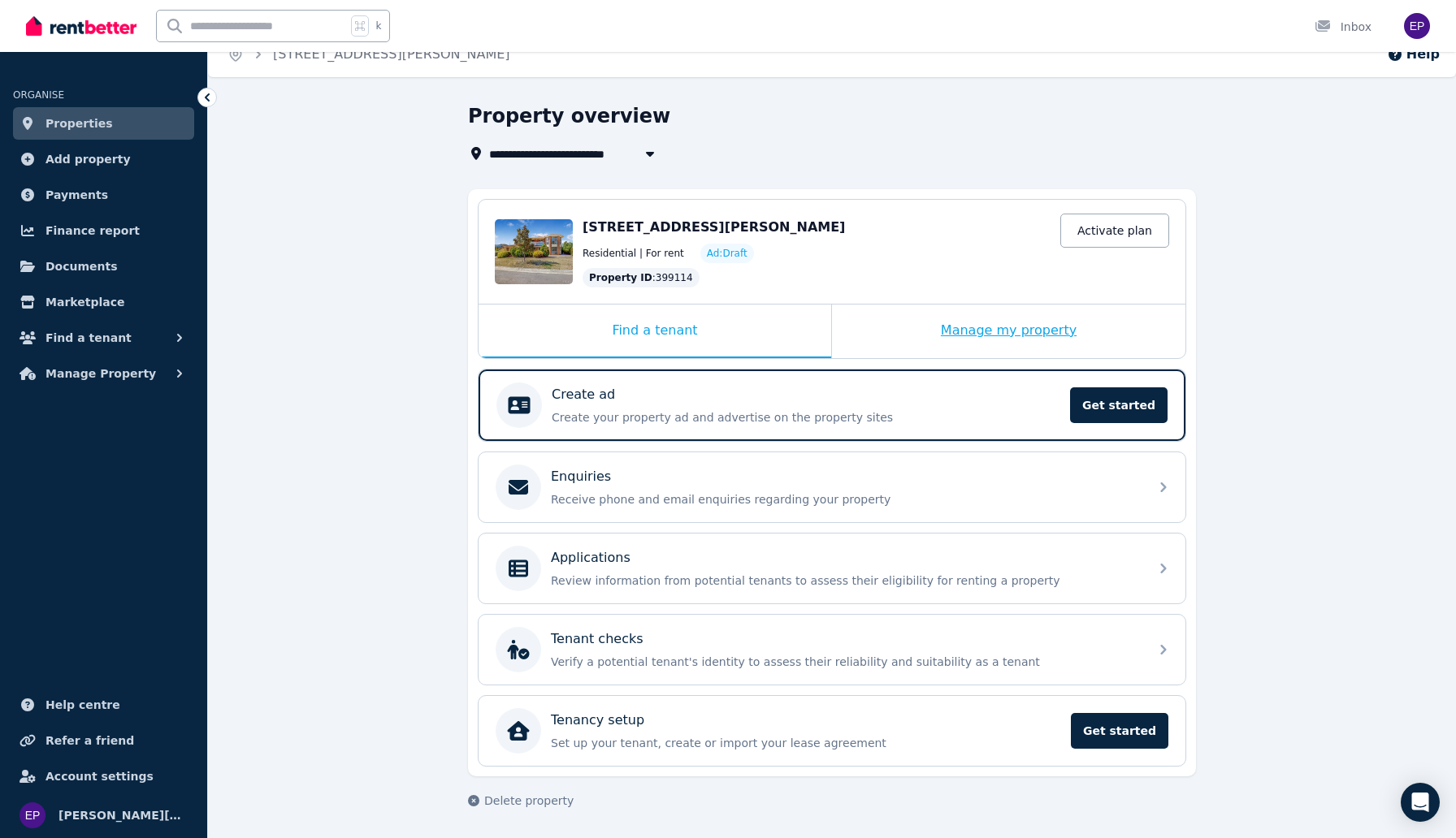
click at [959, 336] on div "Manage my property" at bounding box center [1009, 331] width 353 height 54
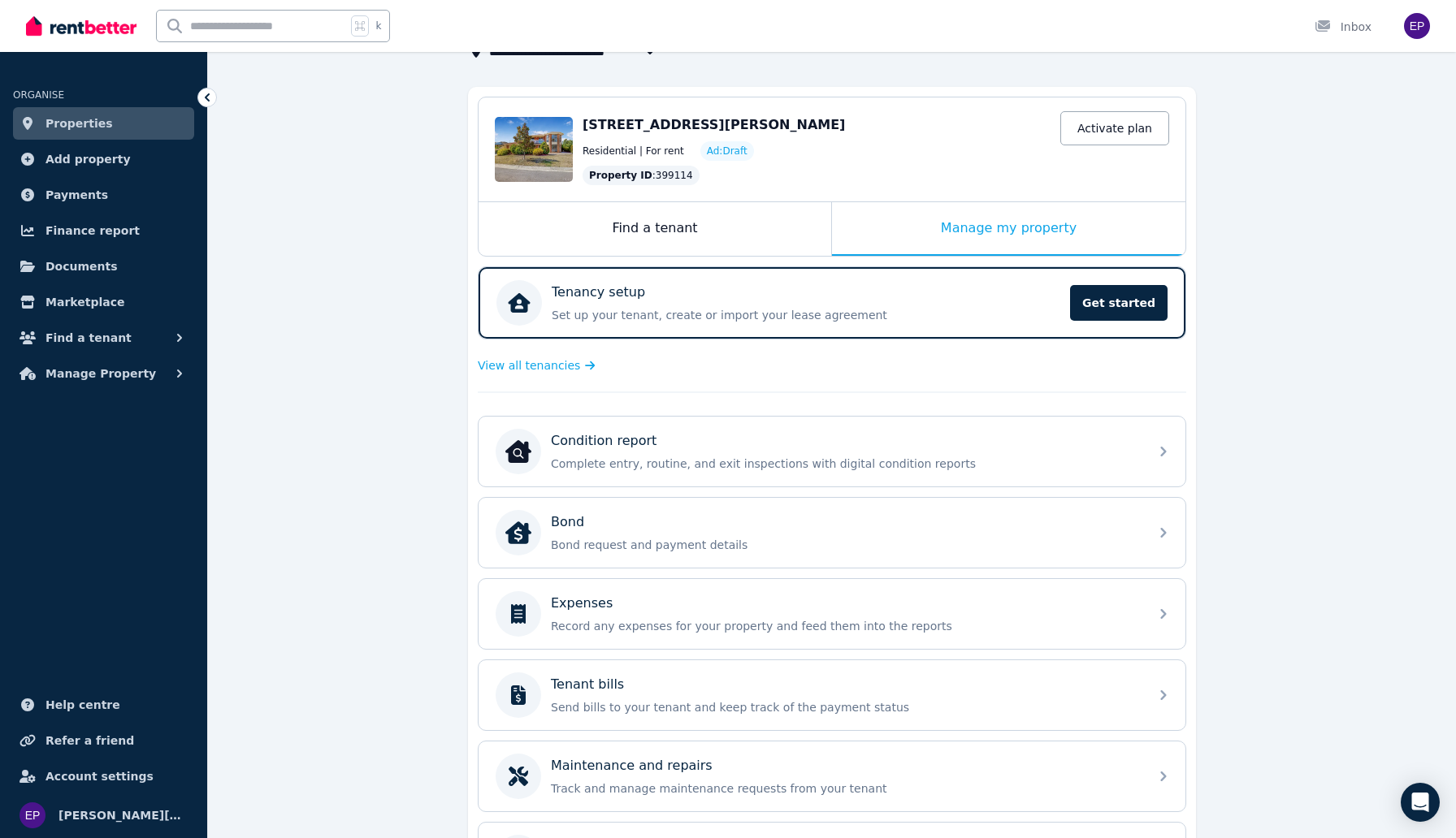
scroll to position [125, 0]
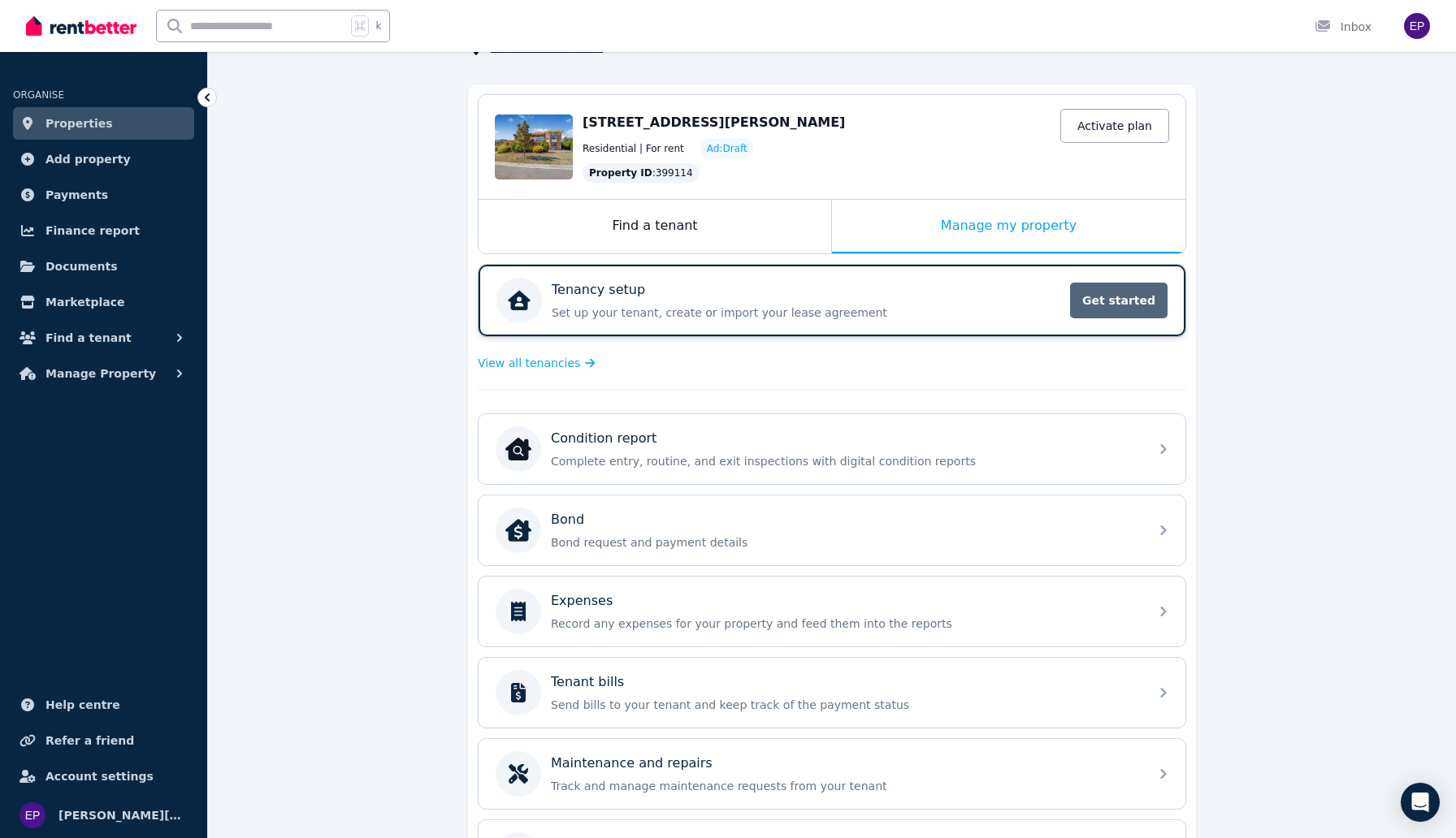
click at [1091, 286] on span "Get started" at bounding box center [1119, 300] width 98 height 35
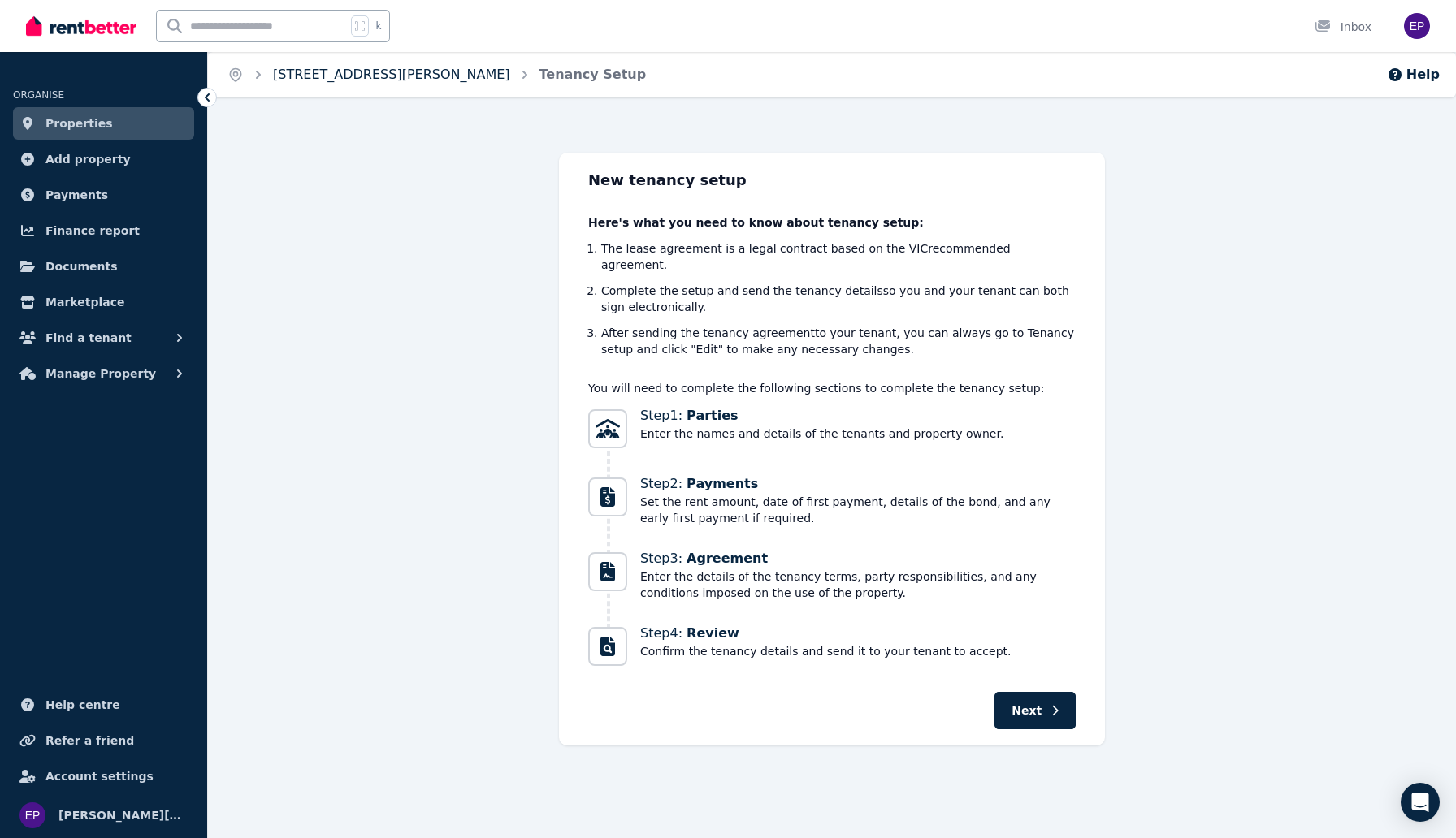
click at [368, 82] on link "[STREET_ADDRESS][PERSON_NAME]" at bounding box center [391, 74] width 237 height 15
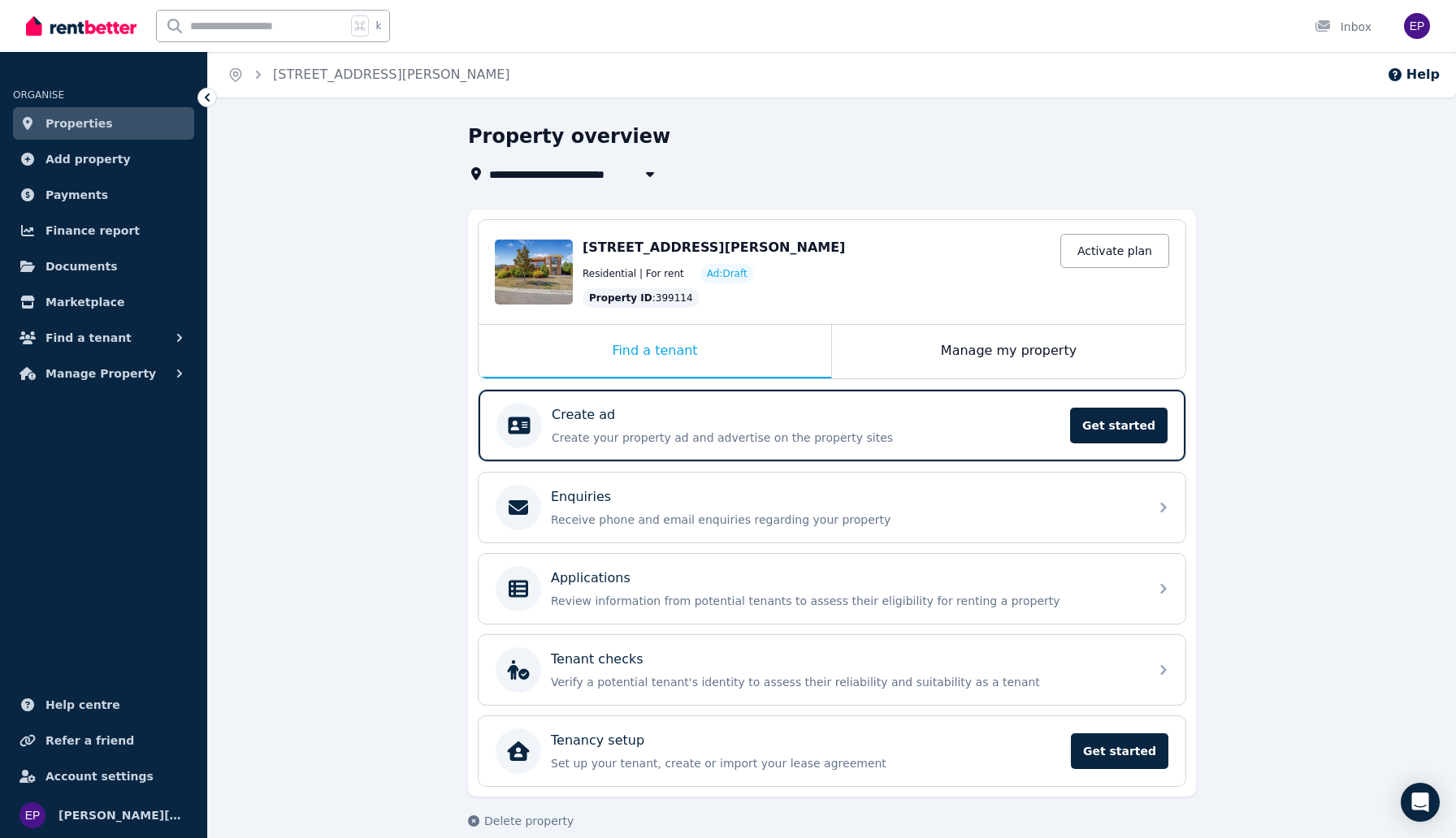
scroll to position [20, 0]
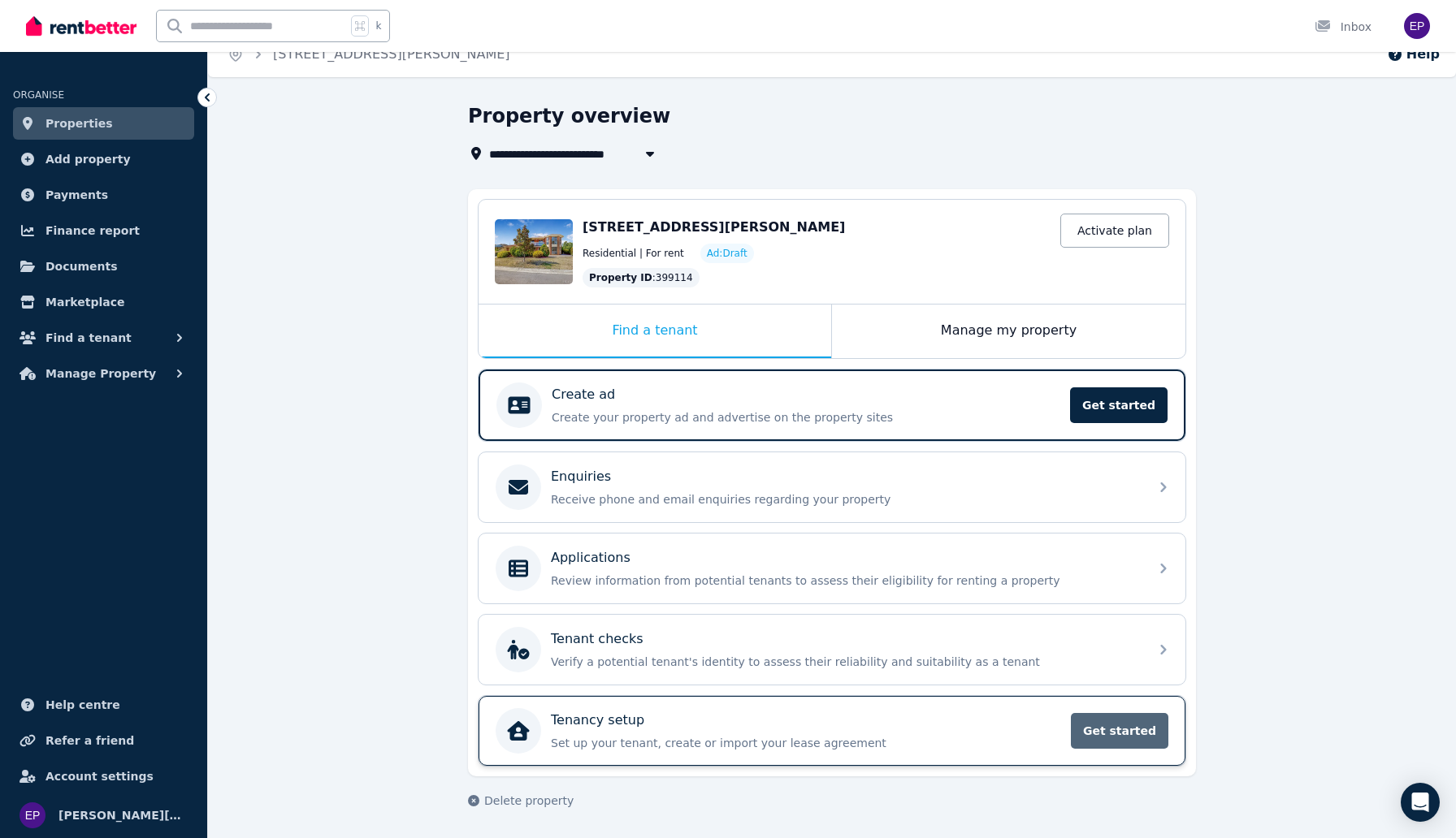
click at [1115, 735] on span "Get started" at bounding box center [1120, 731] width 98 height 35
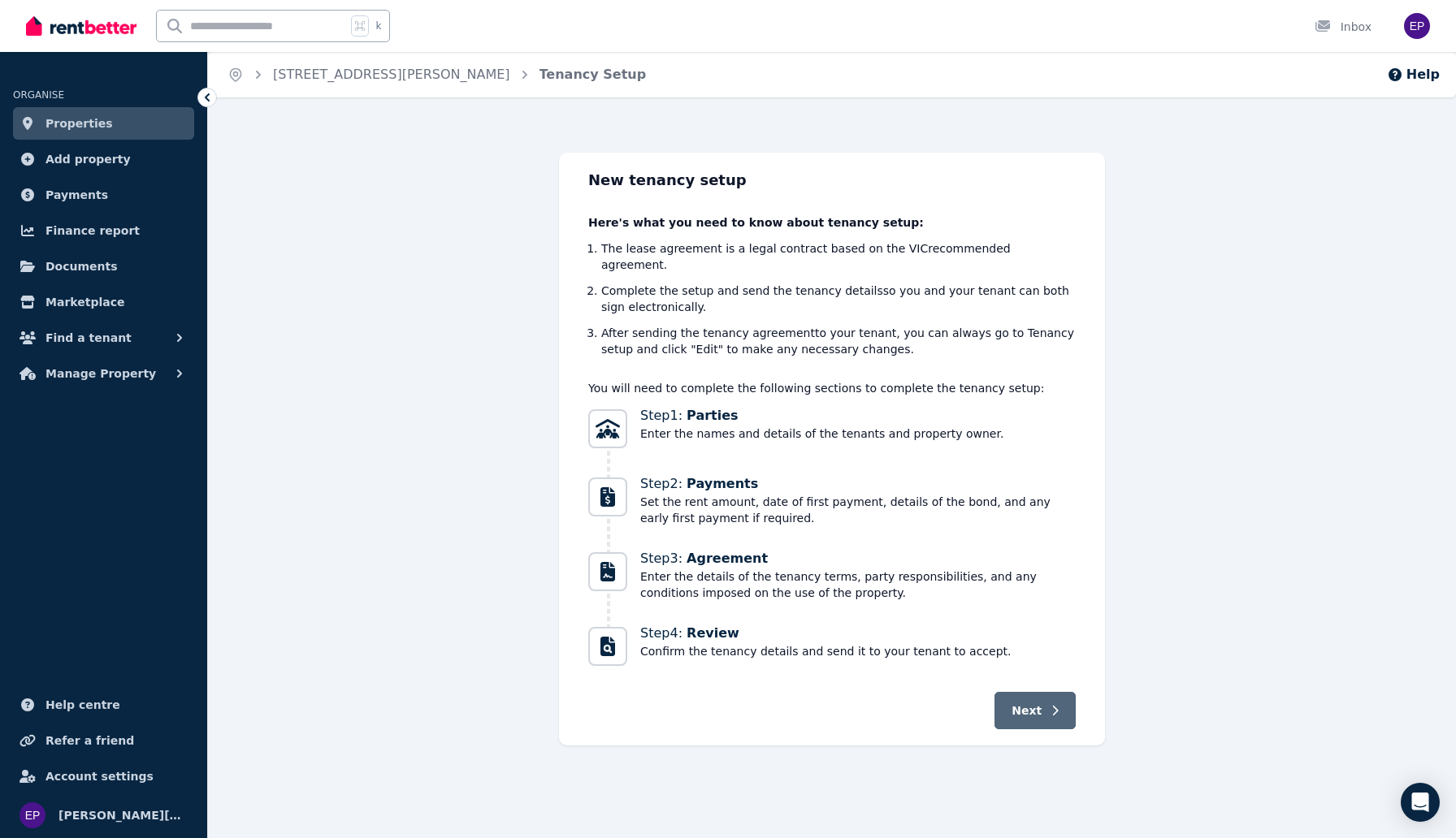
click at [1032, 703] on span "Next" at bounding box center [1027, 710] width 30 height 16
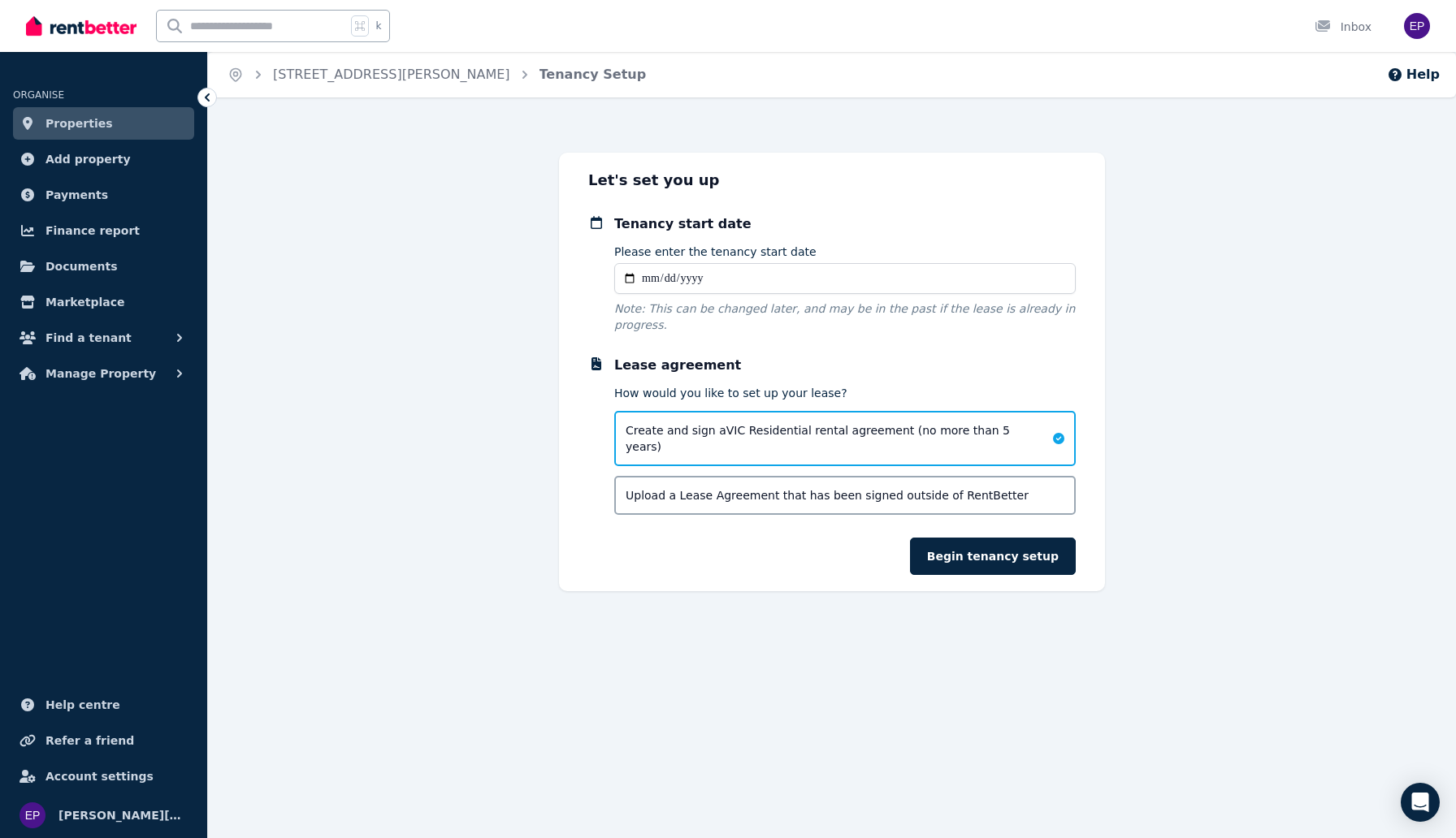
click at [849, 487] on span "Upload a Lease Agreement that has been signed outside of RentBetter" at bounding box center [827, 495] width 403 height 16
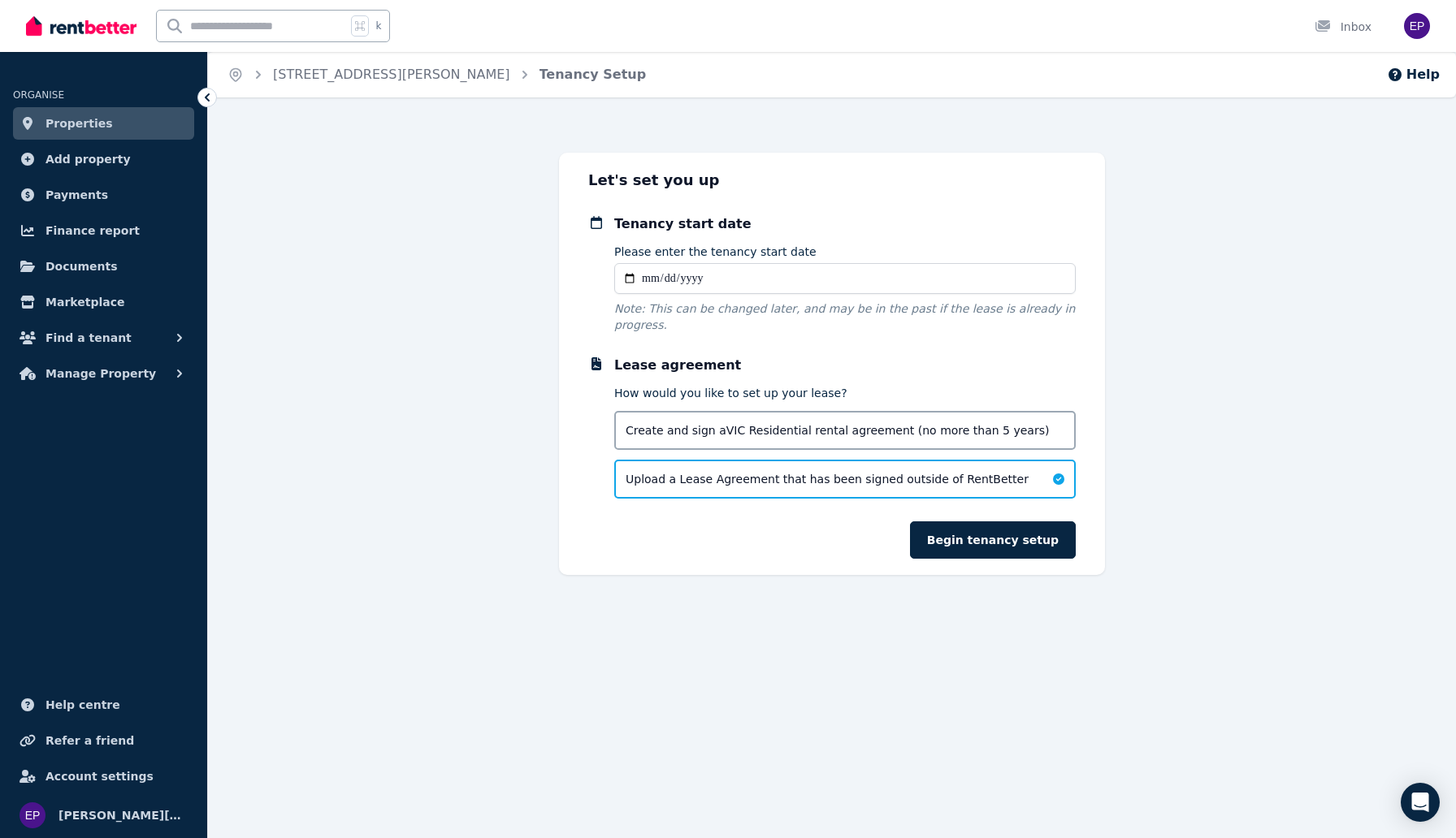
click at [646, 279] on input "Please enter the tenancy start date" at bounding box center [845, 278] width 461 height 31
type input "**********"
click at [752, 276] on input "**********" at bounding box center [845, 278] width 461 height 31
click at [988, 545] on button "Begin tenancy setup" at bounding box center [992, 540] width 166 height 37
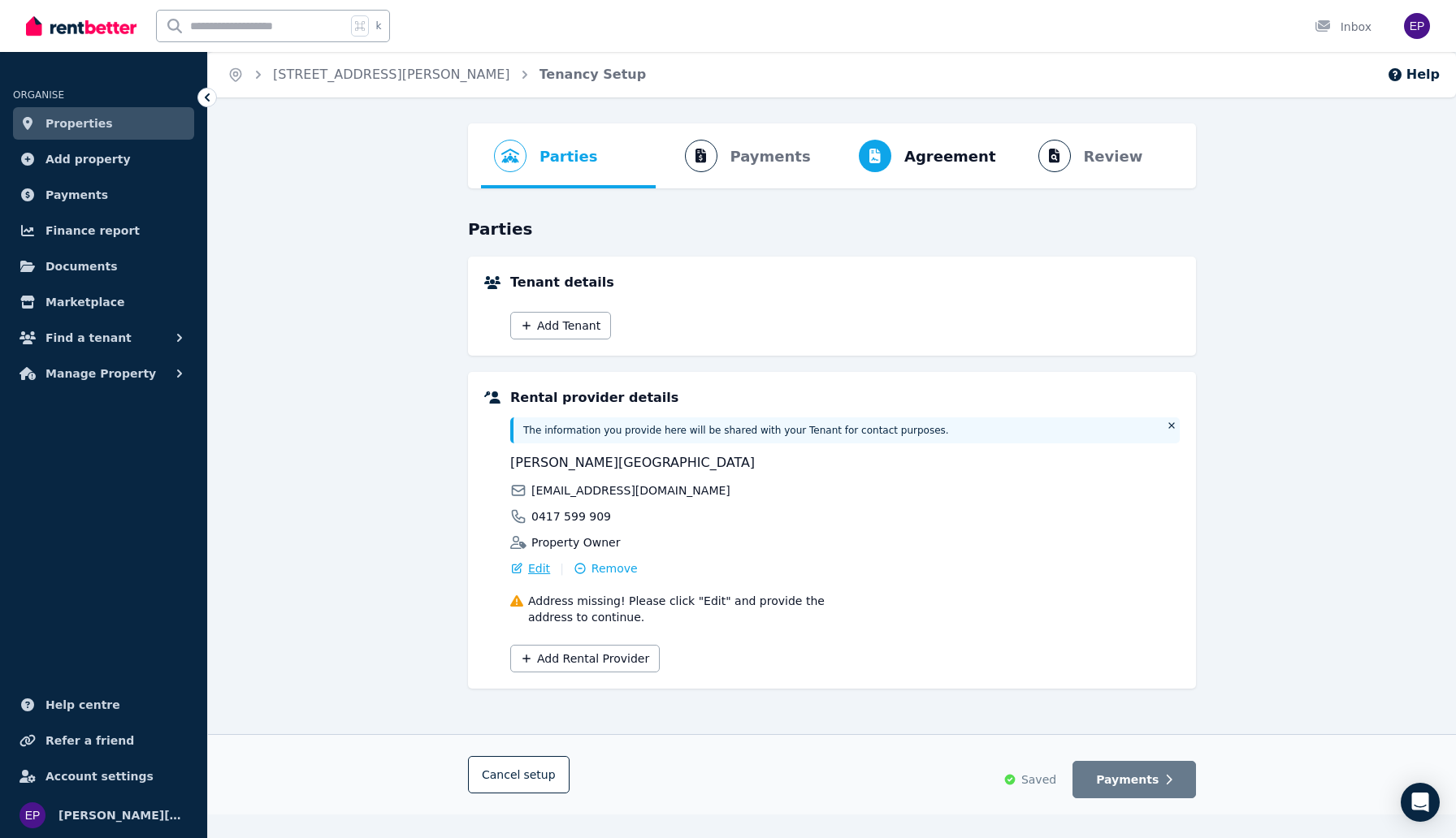
click at [536, 570] on span "Edit" at bounding box center [539, 568] width 22 height 16
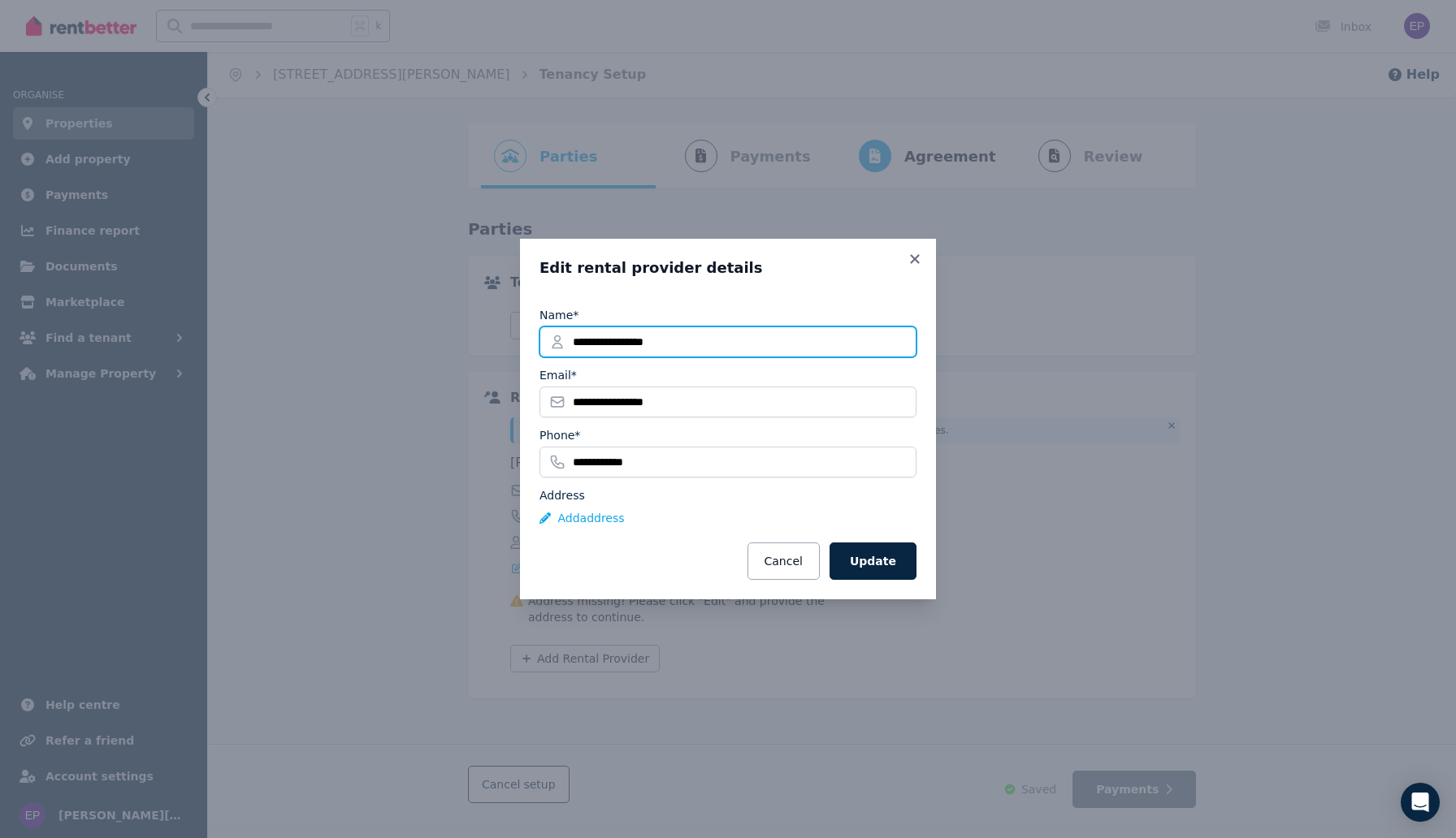
click at [628, 342] on input "**********" at bounding box center [728, 342] width 377 height 31
type input "**********"
click at [882, 548] on button "Update" at bounding box center [873, 561] width 87 height 37
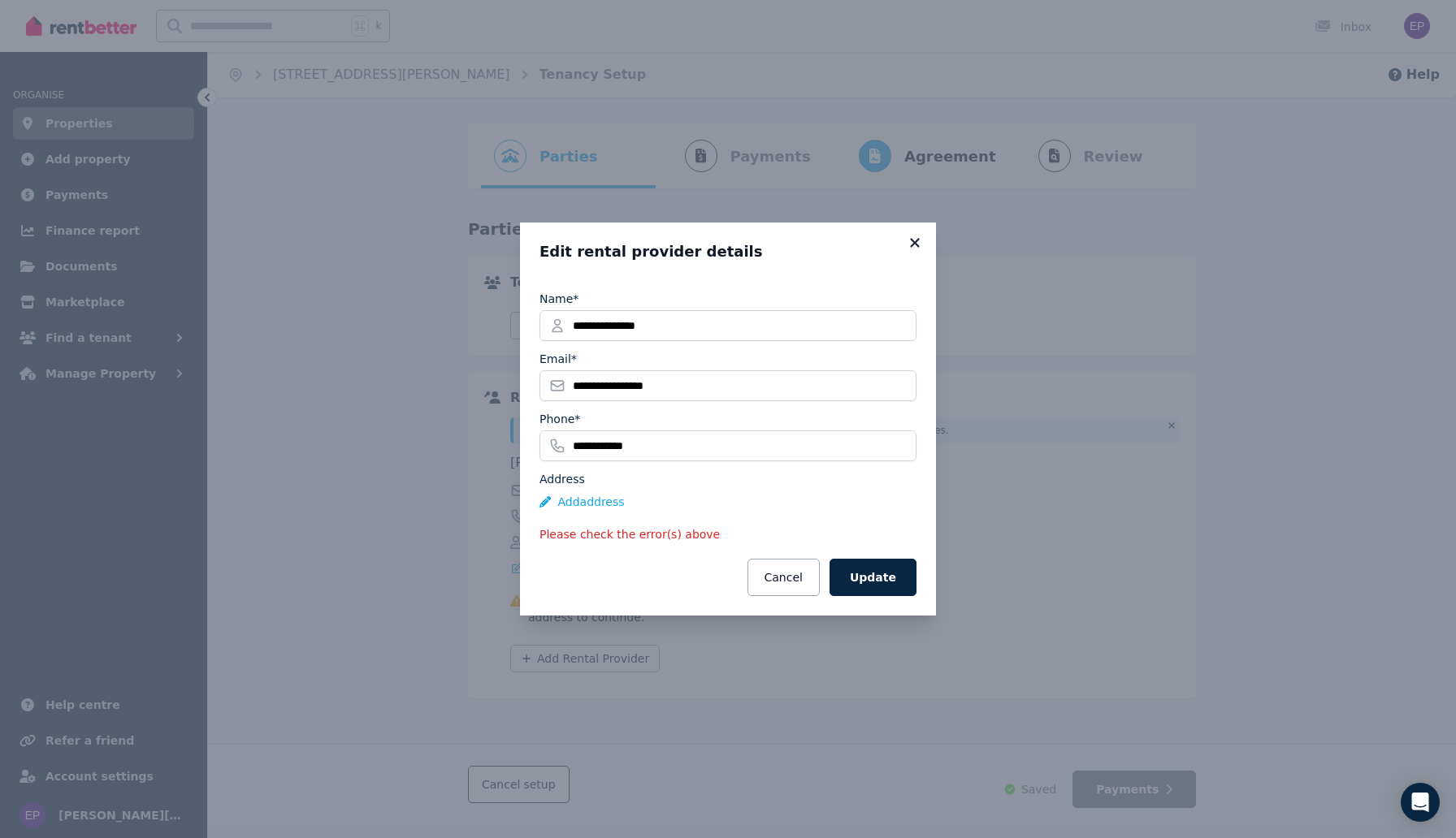
click at [917, 237] on icon at bounding box center [915, 242] width 16 height 14
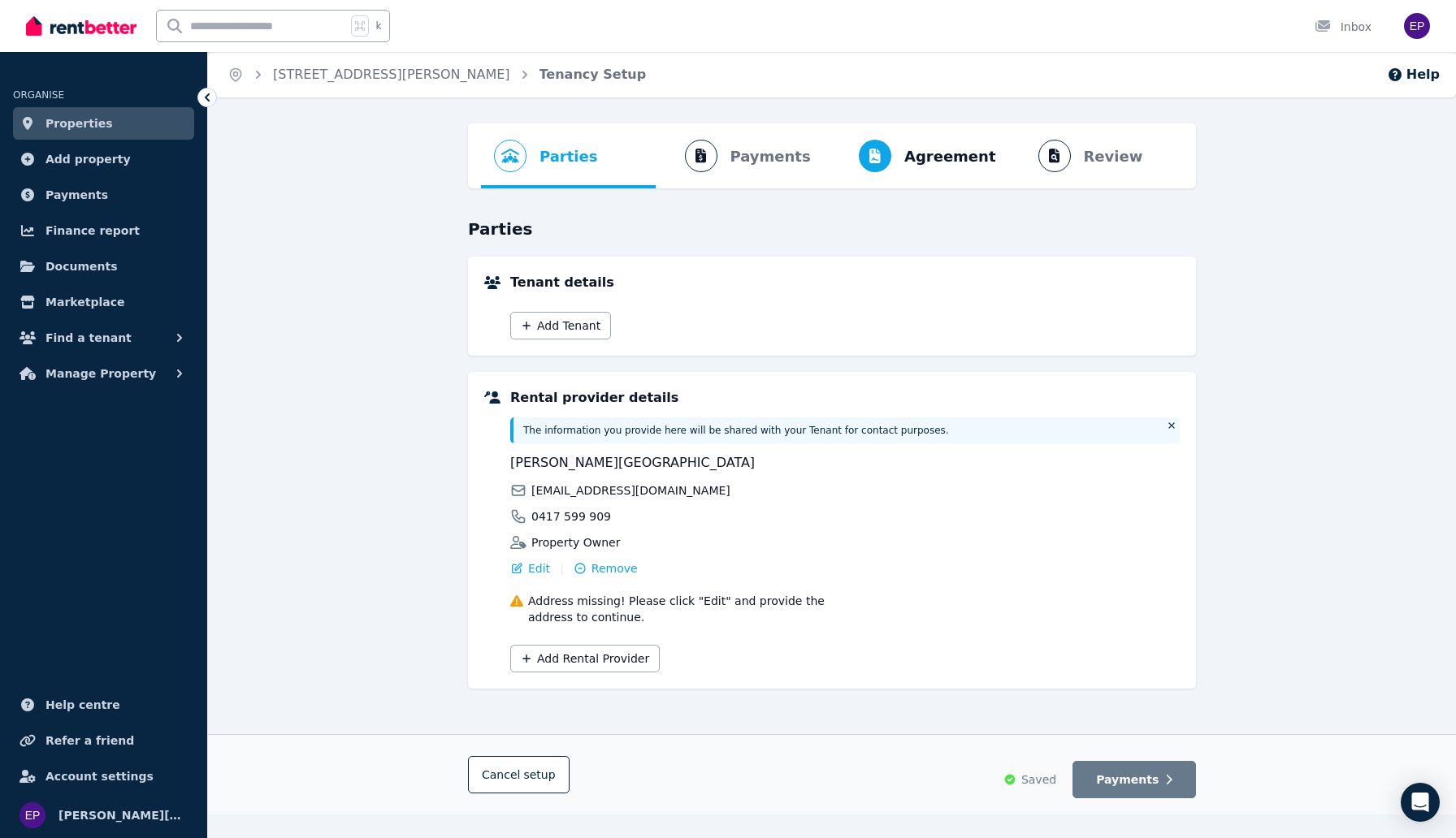
click at [760, 144] on ol "Parties Rental provider and tenant details Payments Bond and rental payments Ag…" at bounding box center [832, 156] width 702 height 65
click at [954, 157] on span "Agreement" at bounding box center [950, 156] width 92 height 23
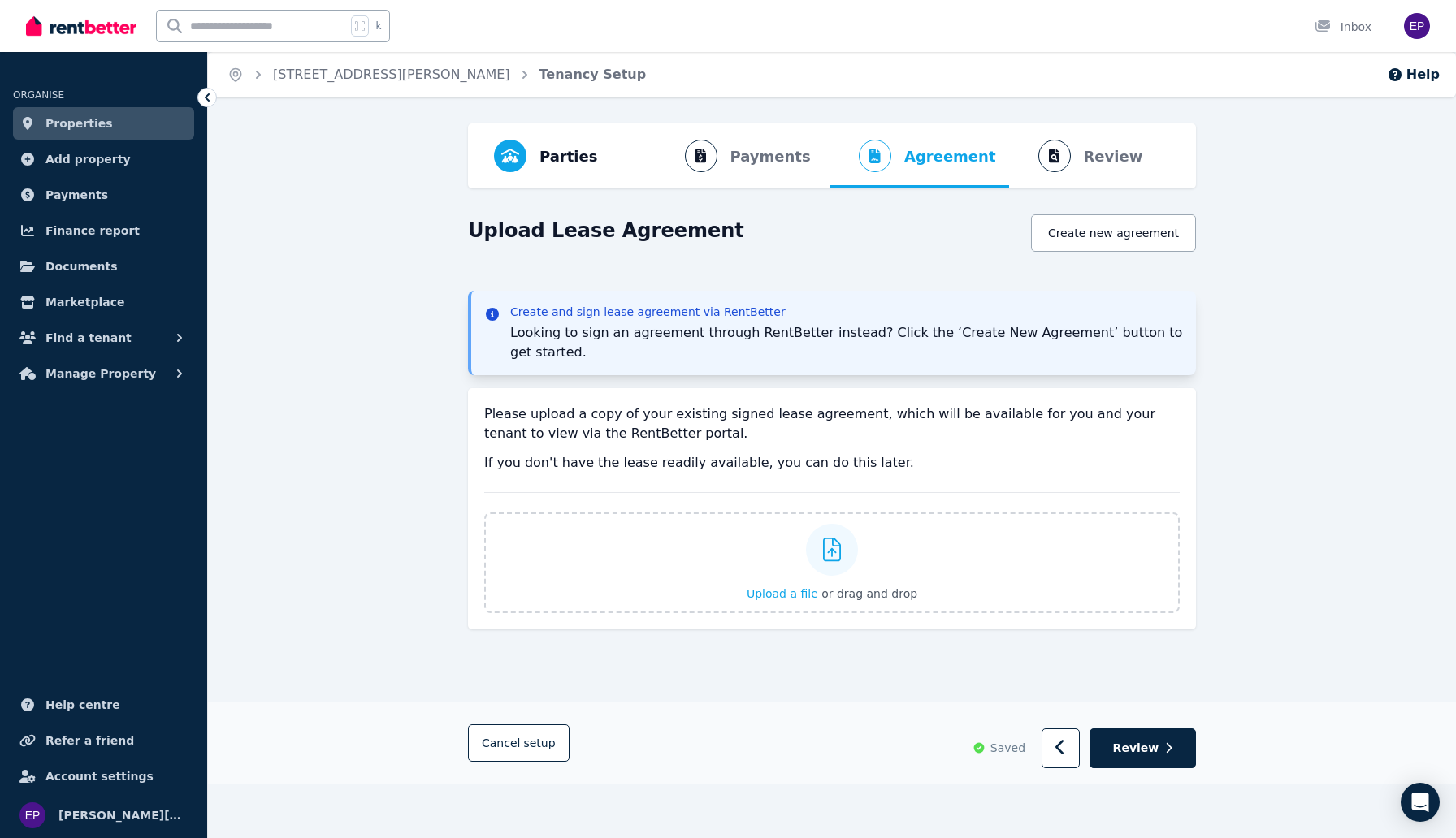
click at [780, 163] on ol "Parties Rental provider and tenant details Payments Bond and rental payments Ag…" at bounding box center [832, 156] width 702 height 65
click at [1112, 176] on ol "Parties Rental provider and tenant details Payments Bond and rental payments Ag…" at bounding box center [832, 156] width 702 height 65
click at [562, 172] on span "Parties Rental provider and tenant details" at bounding box center [546, 156] width 130 height 65
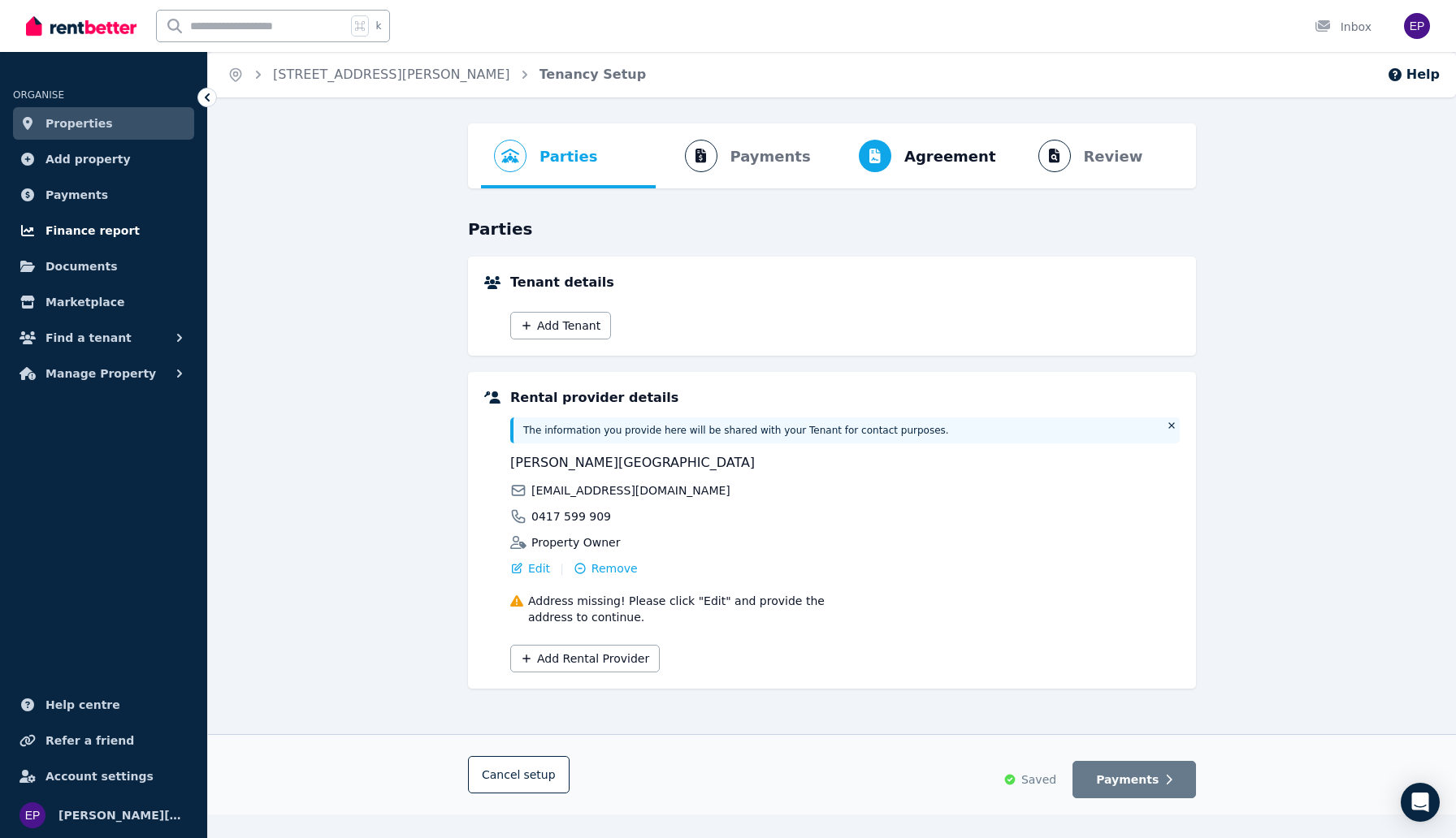
click at [101, 226] on span "Finance report" at bounding box center [93, 231] width 94 height 19
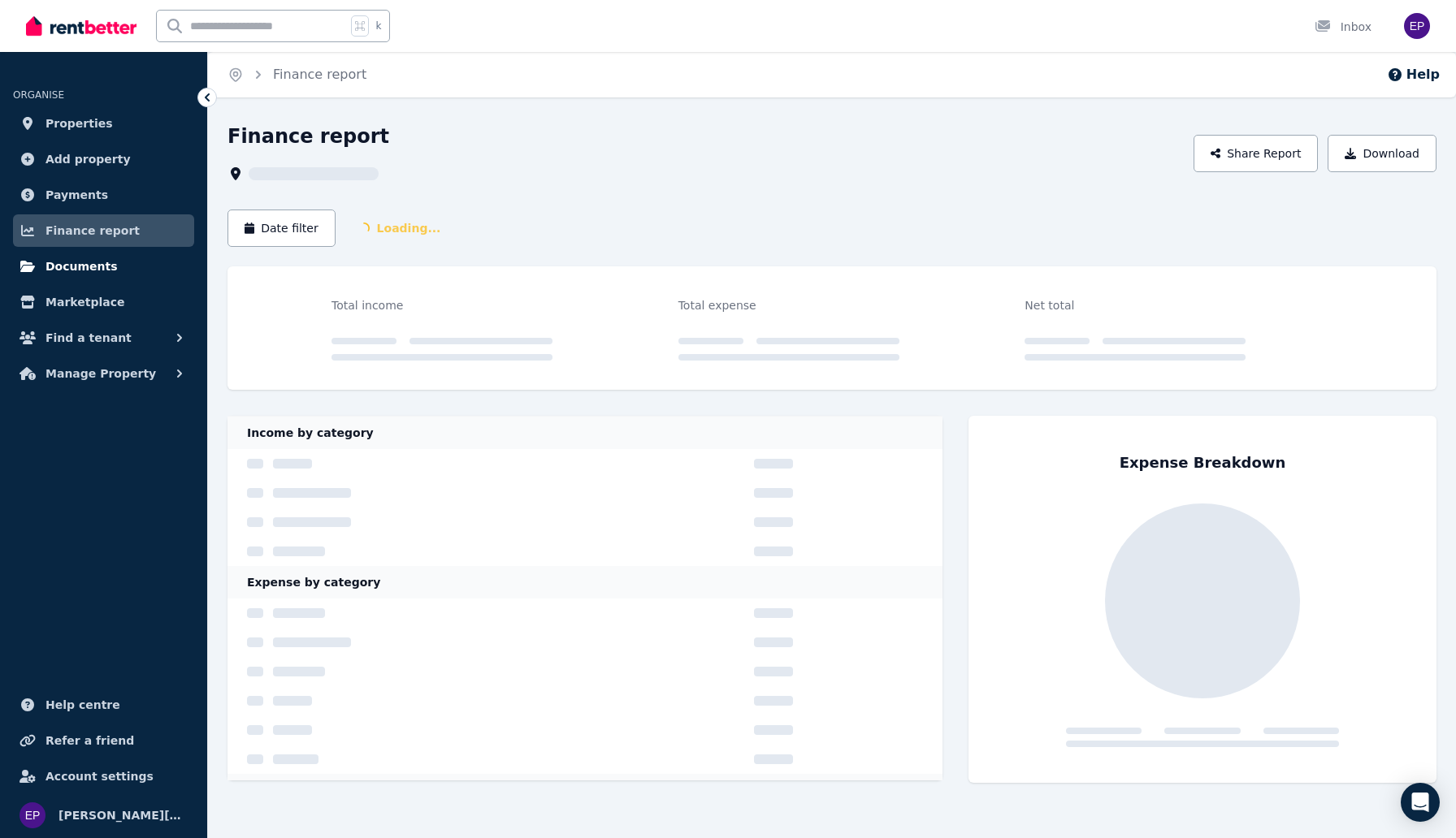
click at [98, 272] on span "Documents" at bounding box center [82, 266] width 72 height 19
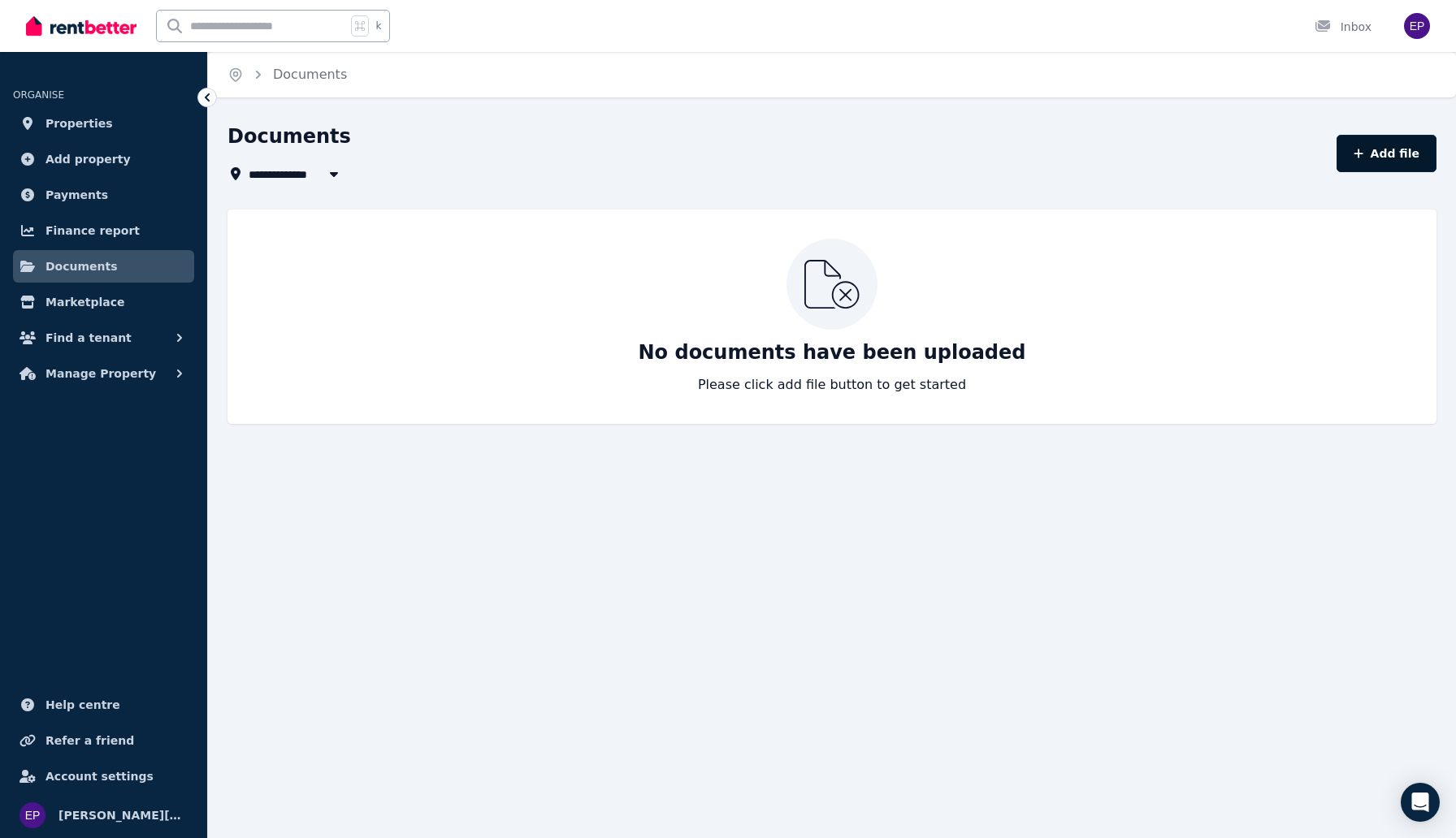
click at [1362, 139] on button "Add file" at bounding box center [1386, 153] width 100 height 37
select select "*****"
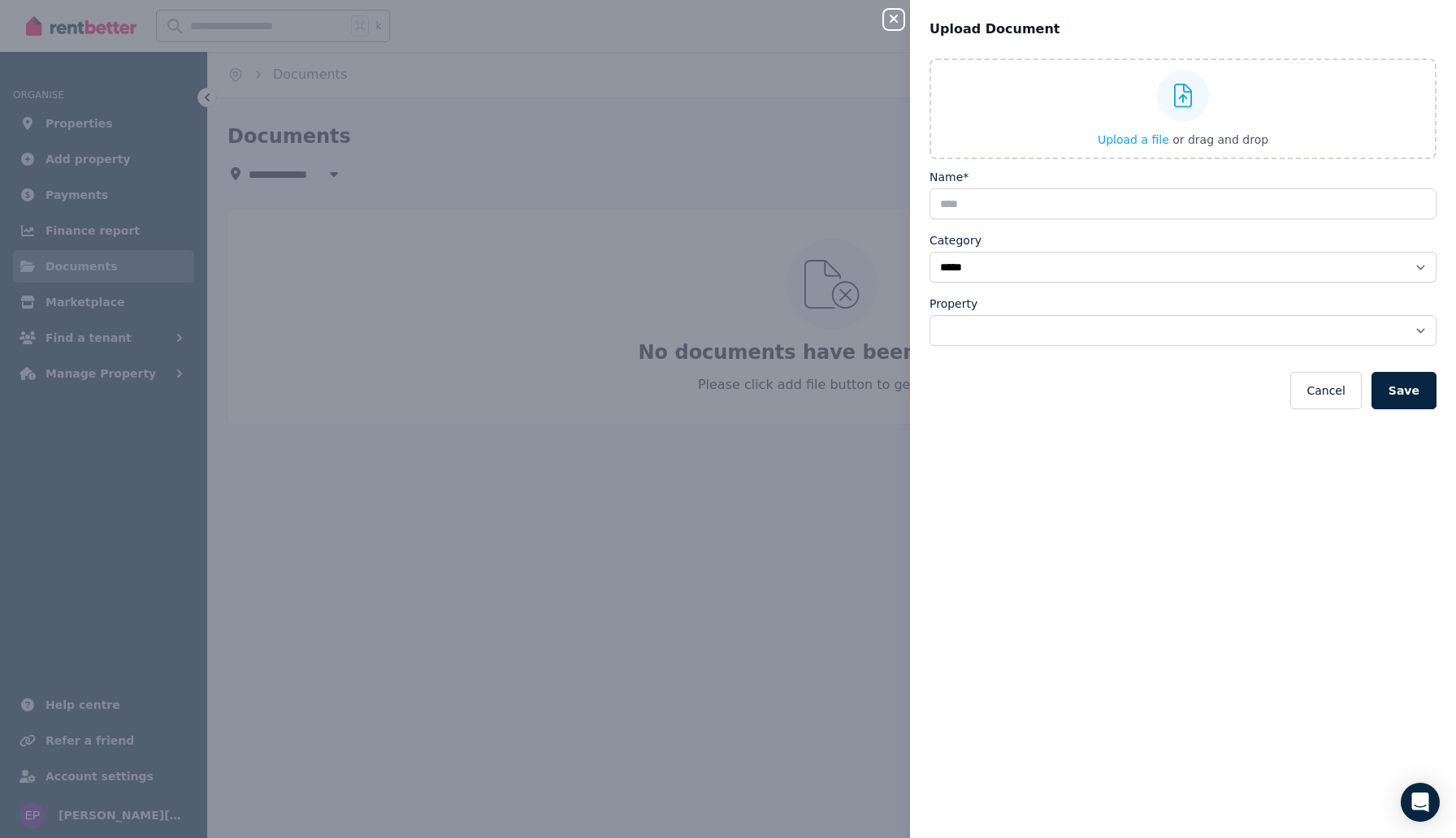
click at [729, 244] on div "**********" at bounding box center [728, 419] width 1456 height 838
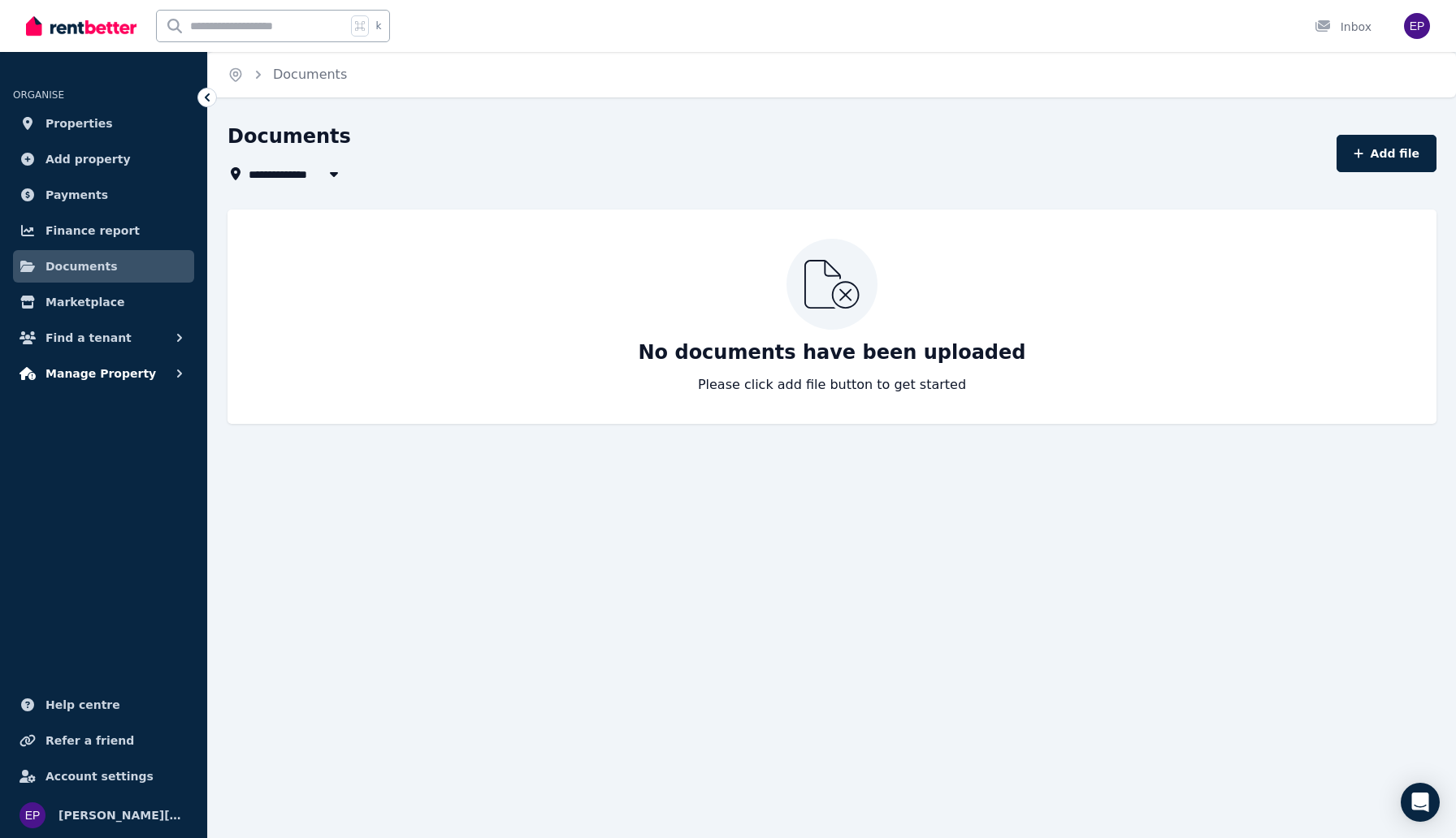
click at [130, 368] on span "Manage Property" at bounding box center [100, 374] width 110 height 19
click at [132, 369] on span "Manage Property" at bounding box center [100, 374] width 110 height 19
click at [78, 128] on span "Properties" at bounding box center [79, 123] width 67 height 19
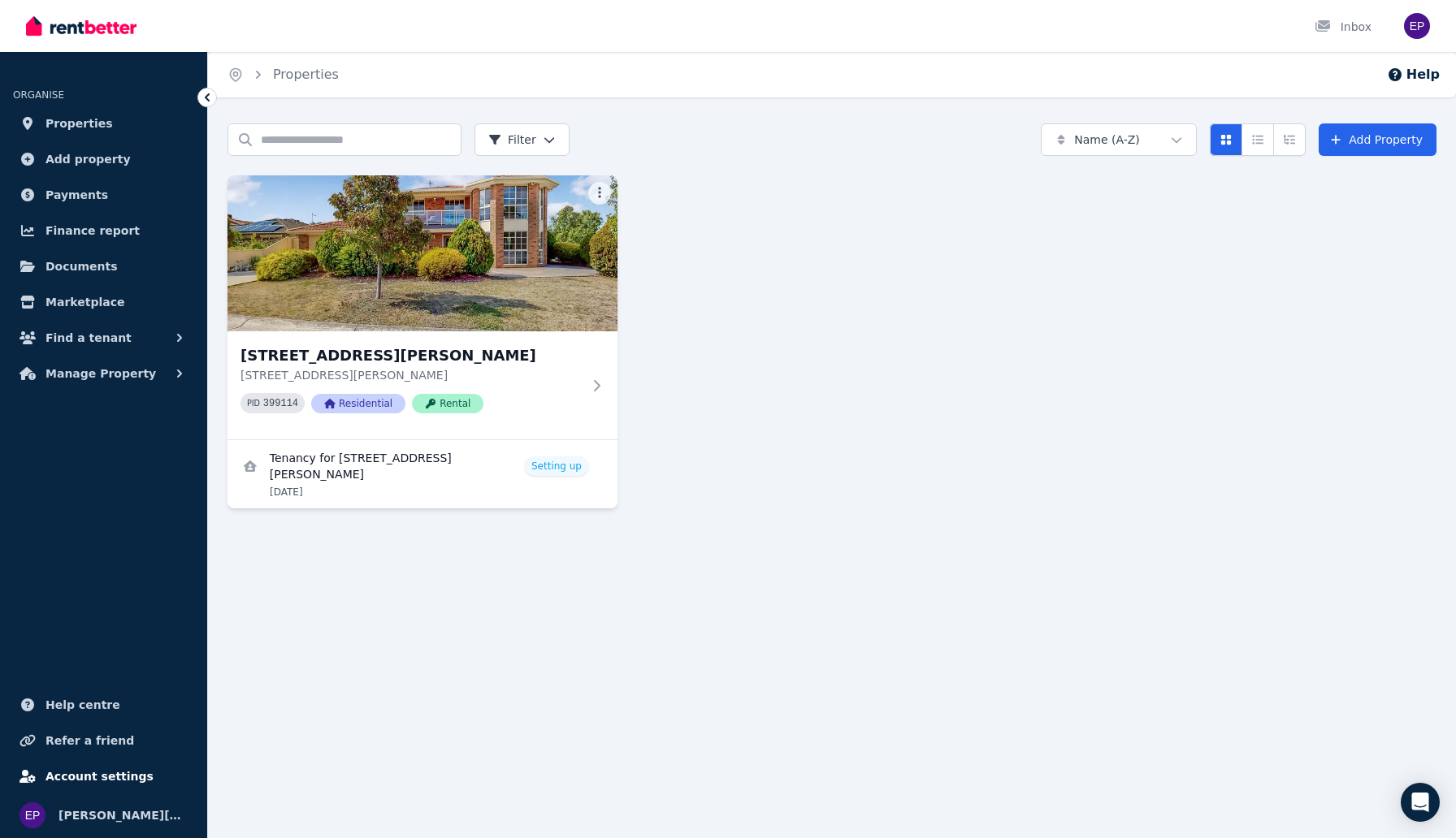
click at [135, 769] on span "Account settings" at bounding box center [99, 777] width 108 height 19
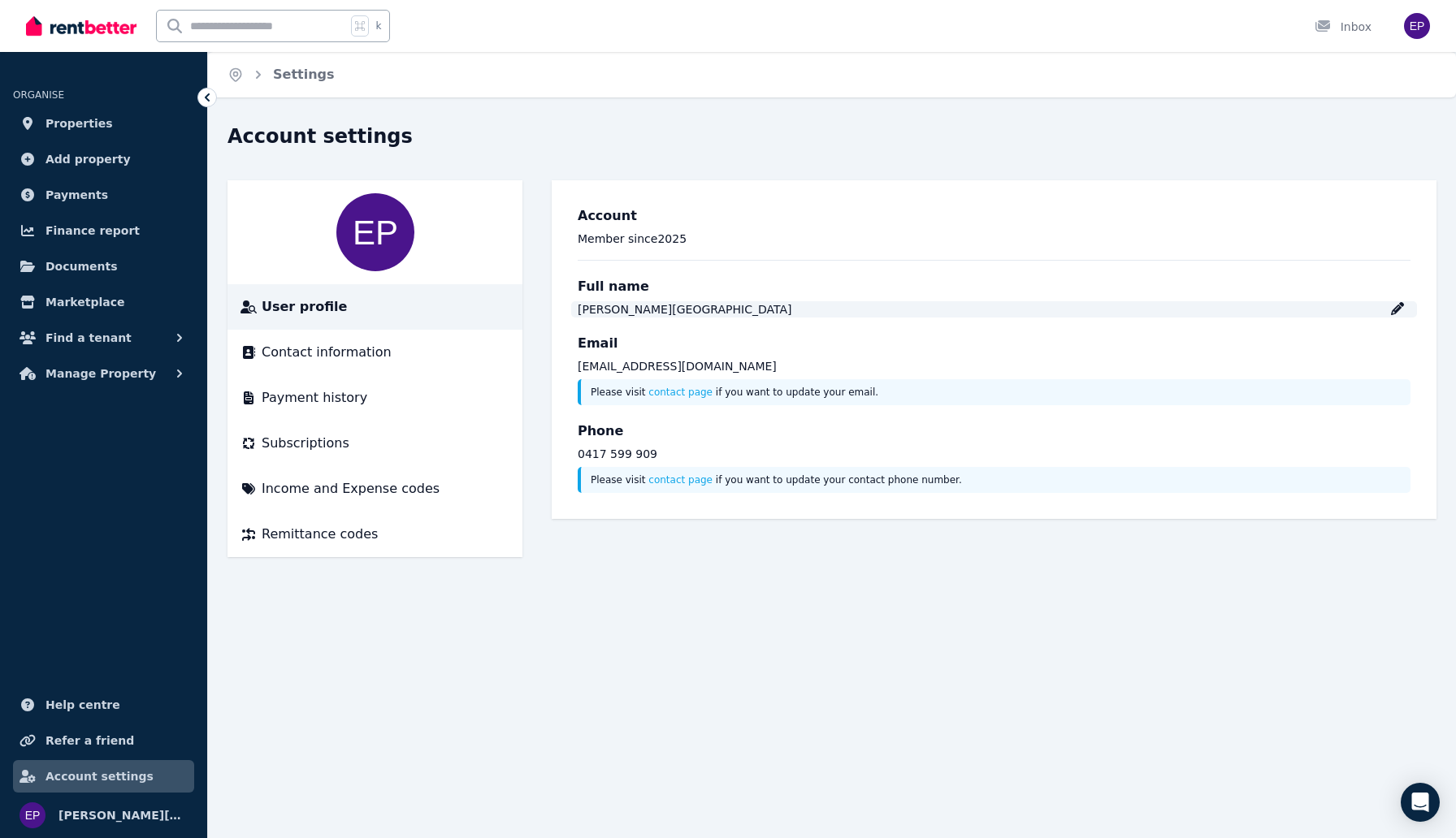
click at [1404, 313] on icon at bounding box center [1397, 308] width 13 height 13
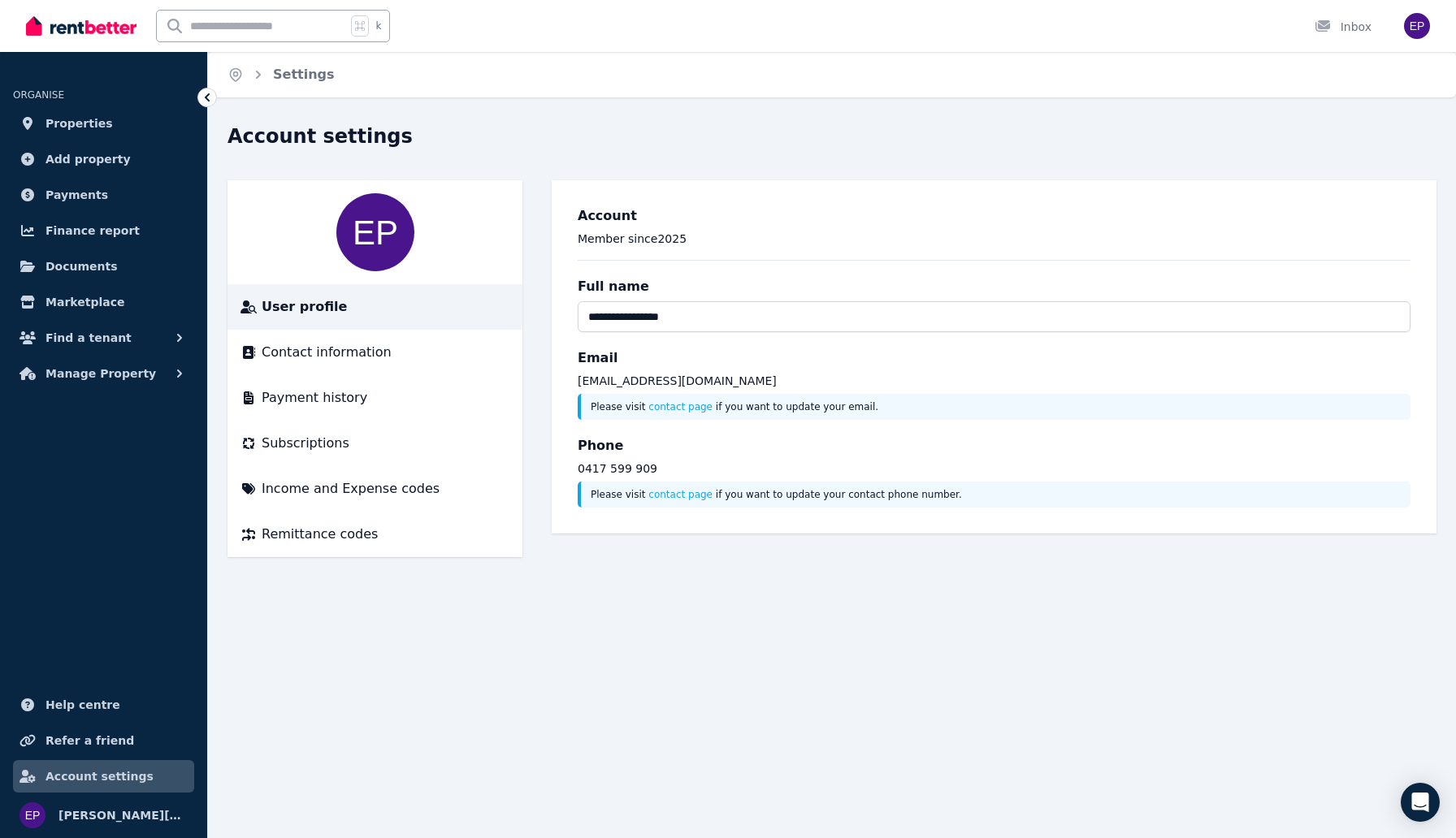
click at [673, 620] on div "**********" at bounding box center [728, 419] width 1456 height 838
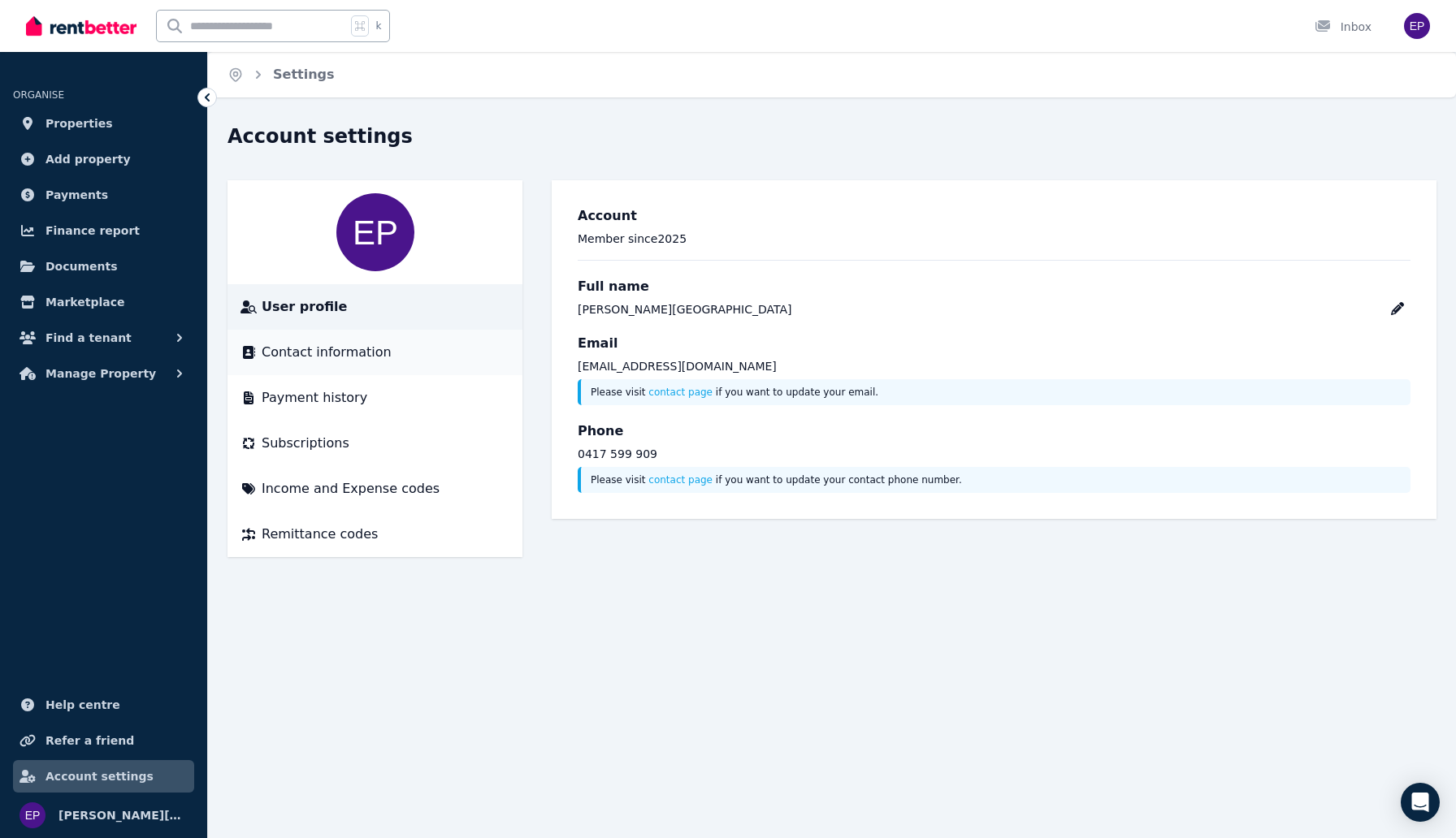
click at [365, 340] on li "Contact information" at bounding box center [375, 353] width 295 height 45
click at [367, 353] on span "Contact information" at bounding box center [327, 352] width 130 height 19
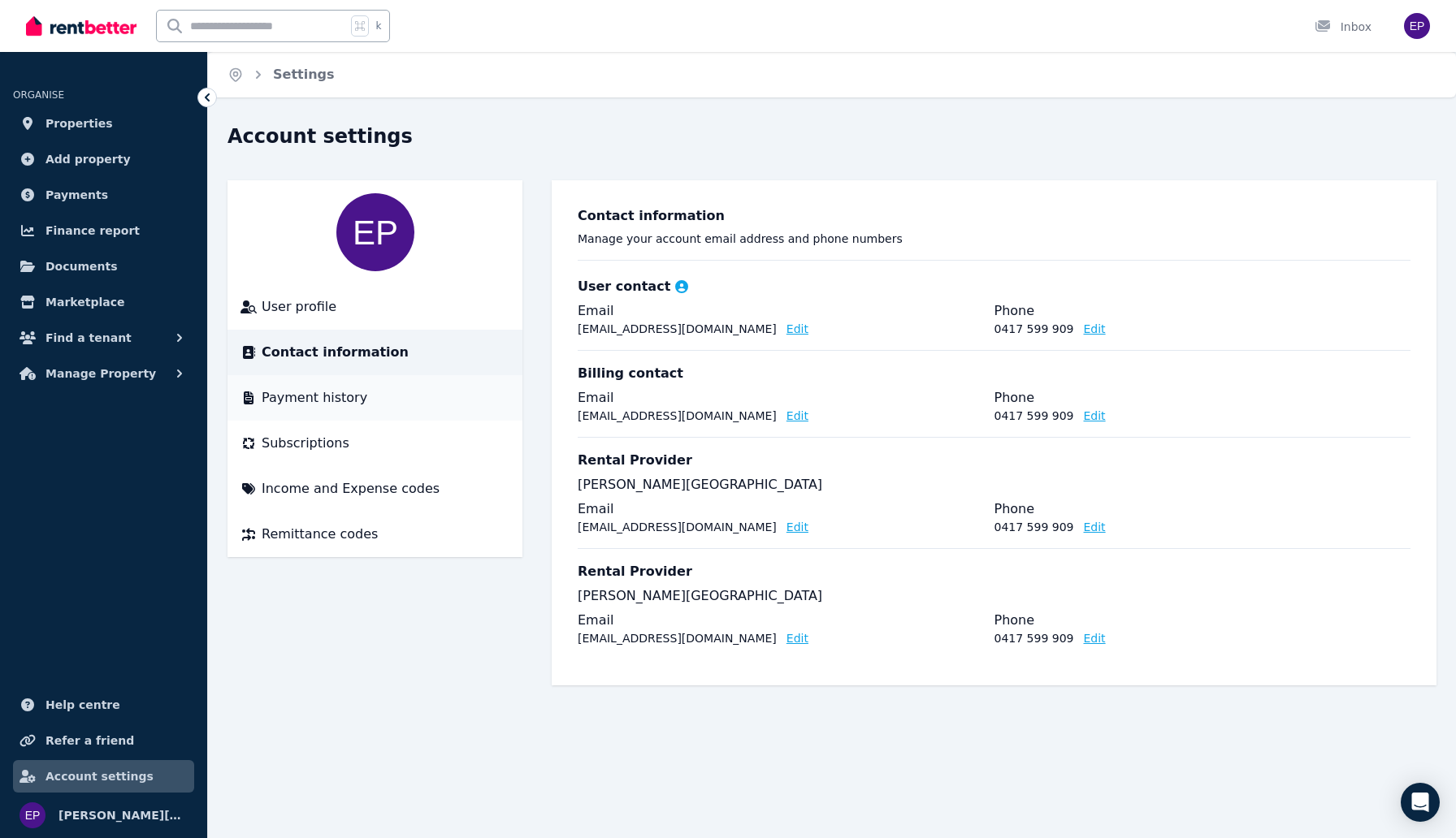
click at [345, 399] on span "Payment history" at bounding box center [315, 398] width 106 height 19
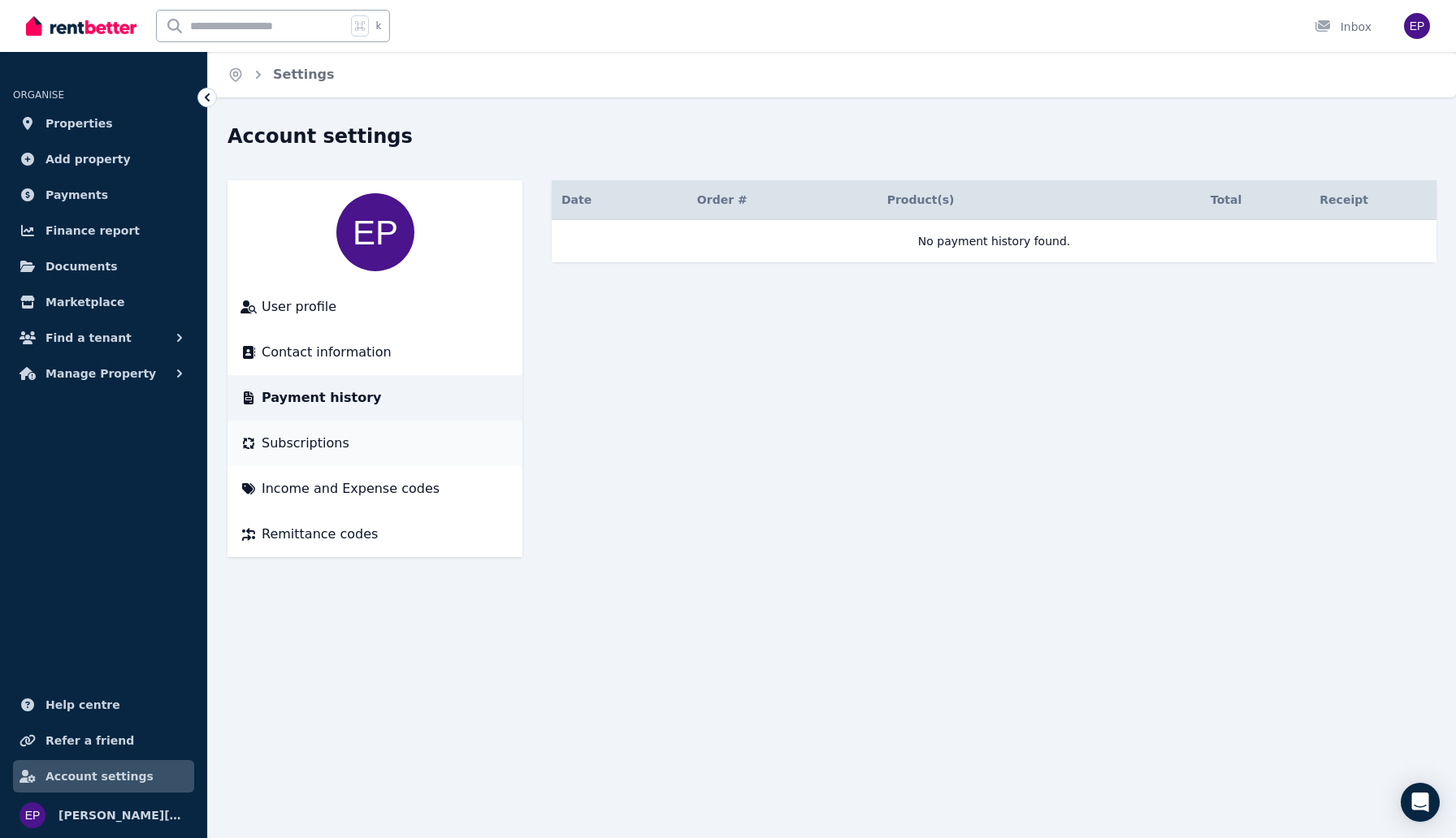
click at [369, 464] on li "Subscriptions" at bounding box center [375, 443] width 295 height 45
click at [332, 453] on li "Subscriptions" at bounding box center [375, 443] width 295 height 45
click at [274, 450] on span "Subscriptions" at bounding box center [306, 443] width 88 height 19
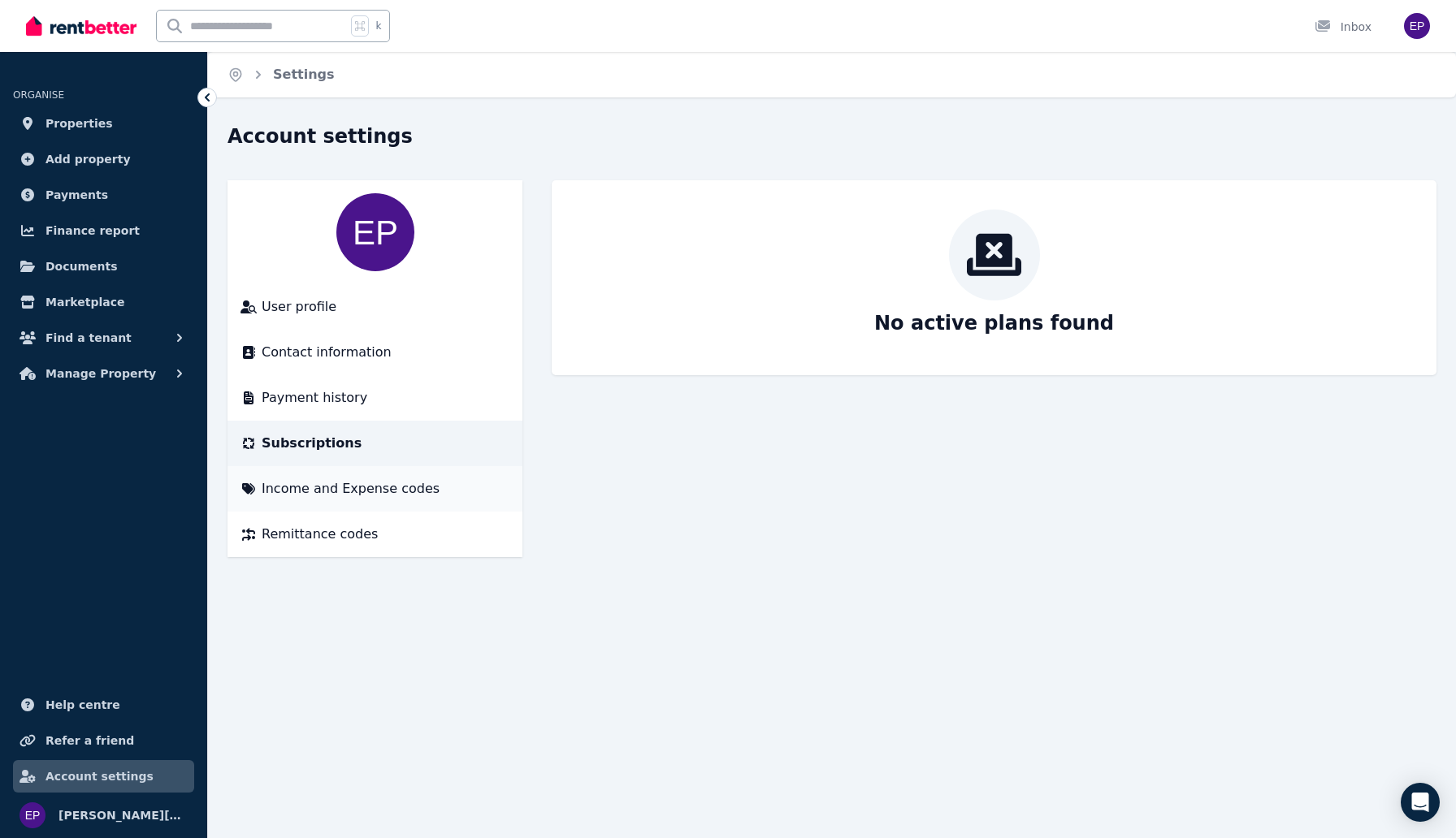
click at [372, 495] on span "Income and Expense codes" at bounding box center [350, 489] width 178 height 19
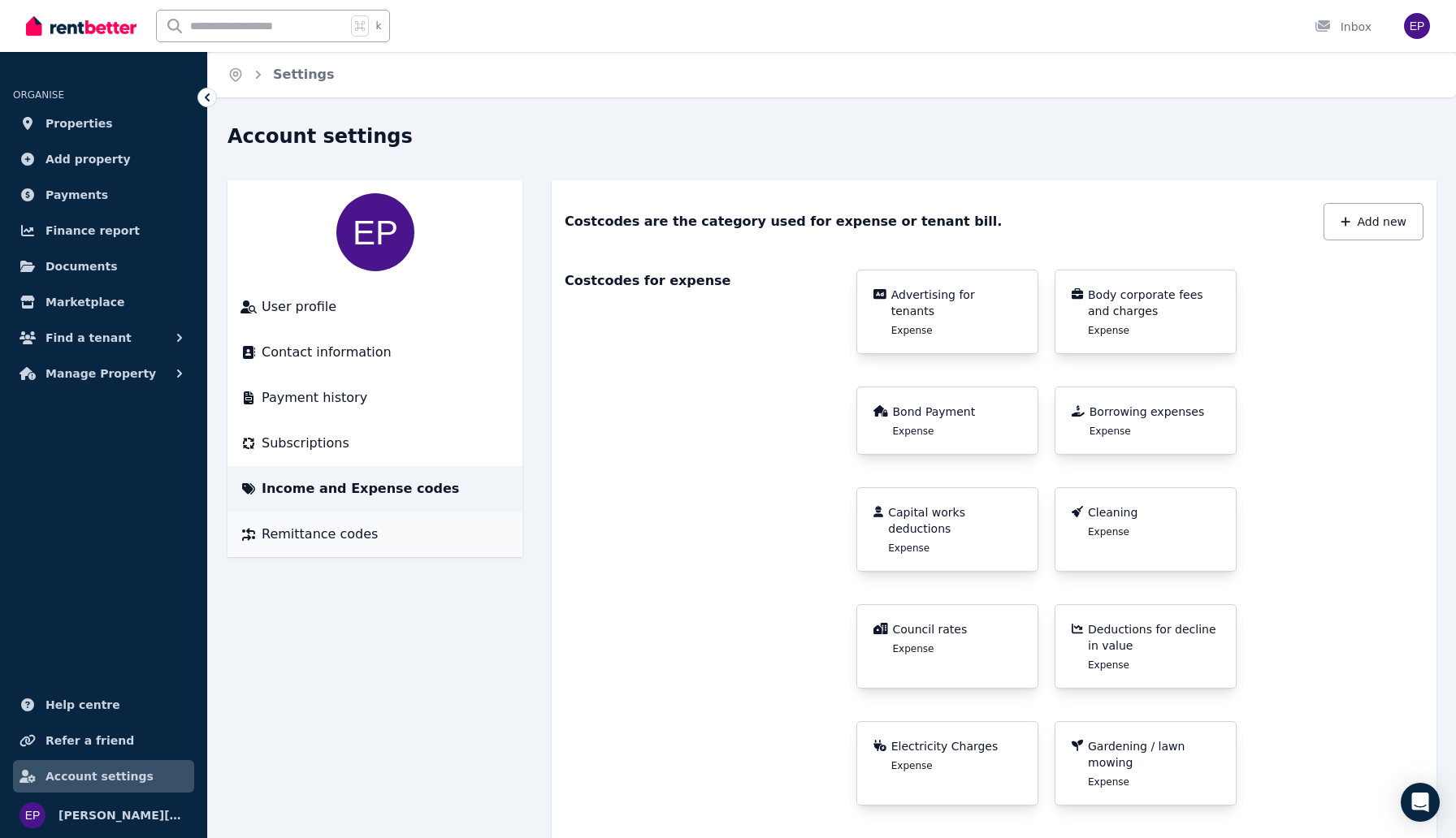
click at [295, 540] on span "Remittance codes" at bounding box center [320, 534] width 116 height 19
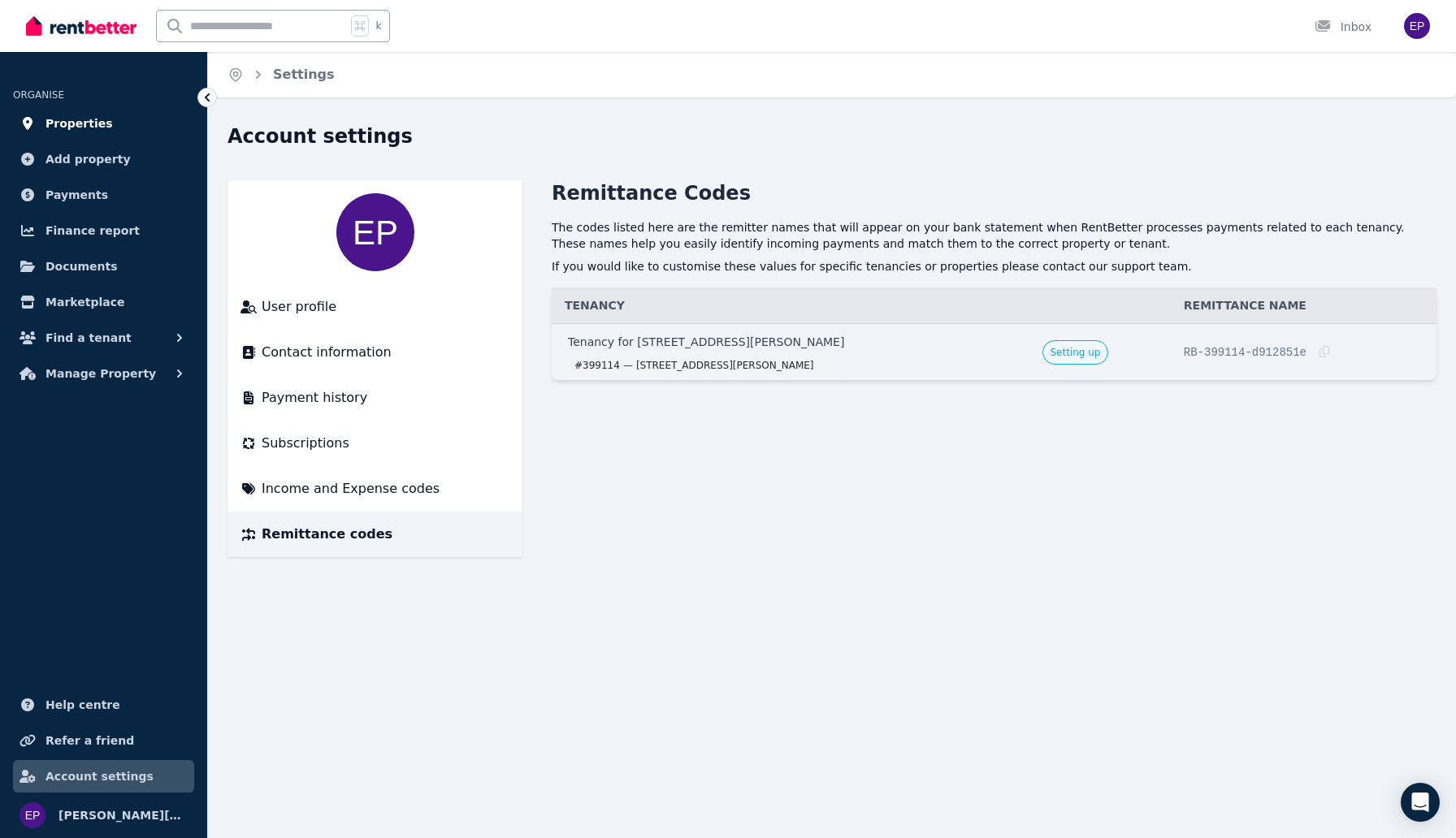
click at [95, 114] on span "Properties" at bounding box center [79, 123] width 67 height 19
